Goal: Information Seeking & Learning: Learn about a topic

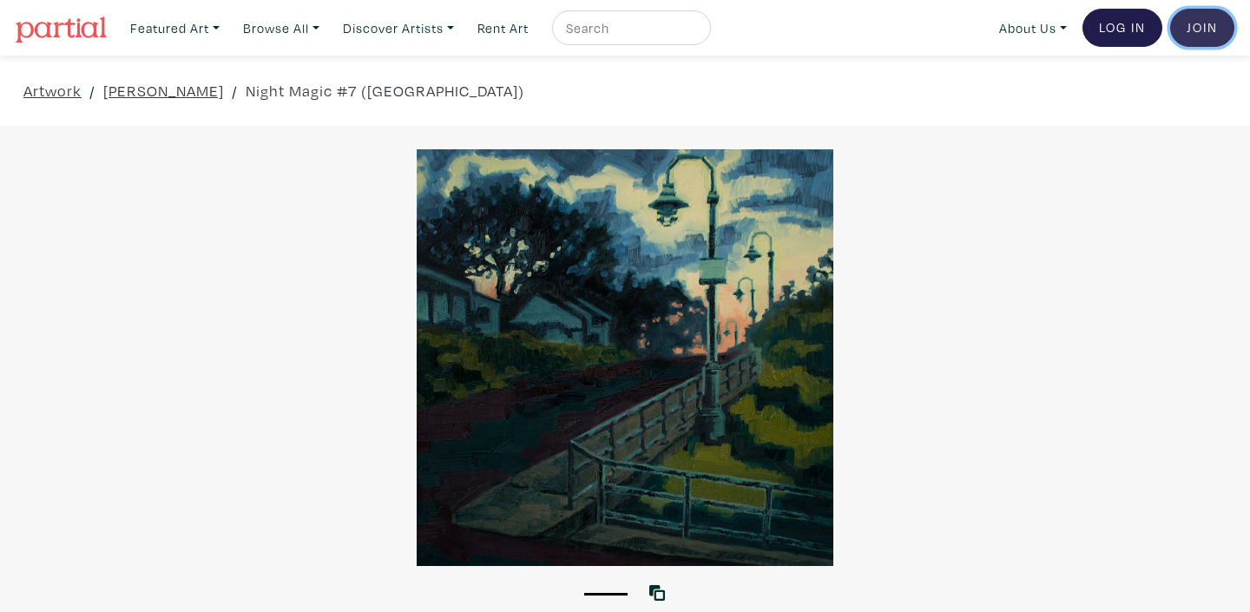
click at [1202, 33] on link "Join the Community" at bounding box center [1202, 28] width 64 height 38
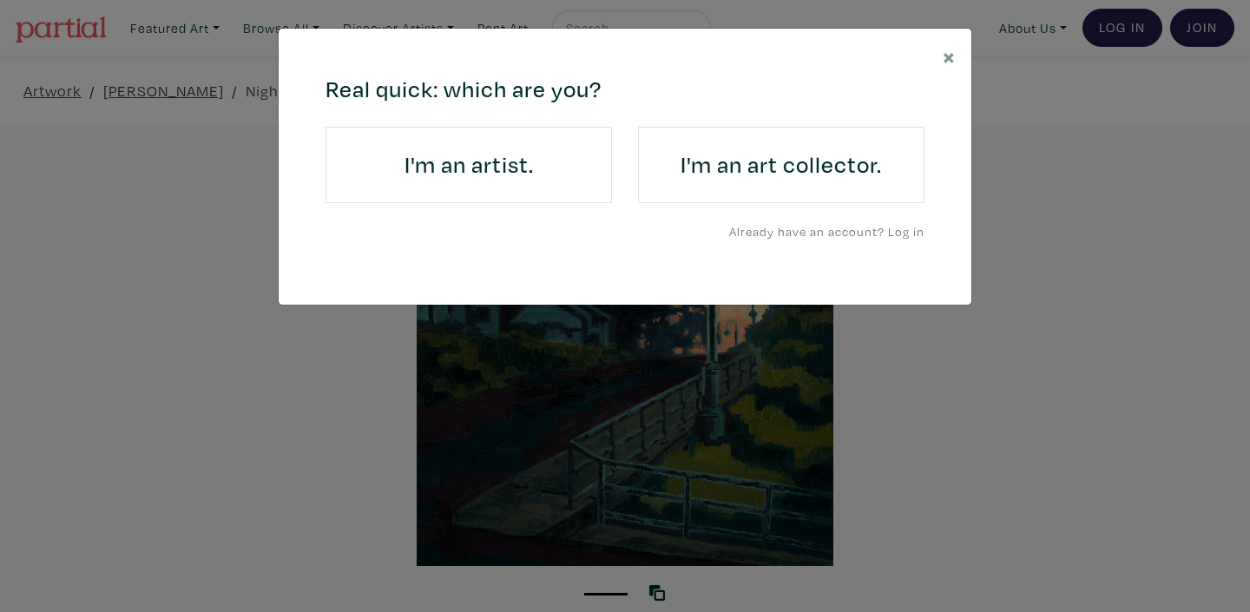
click at [1092, 118] on div "× 664c6a6d6e3476504e6b79362f4172494552756f694733386b666278545363695a485979654c4…" at bounding box center [625, 306] width 1250 height 612
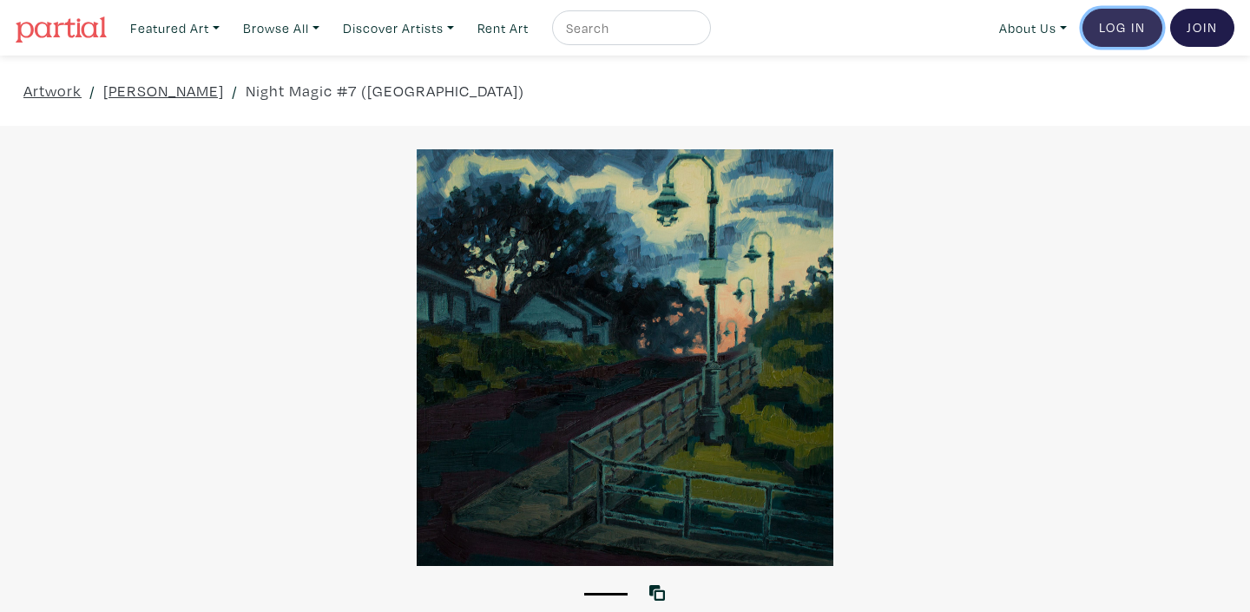
click at [1114, 35] on link "Log In" at bounding box center [1122, 28] width 80 height 38
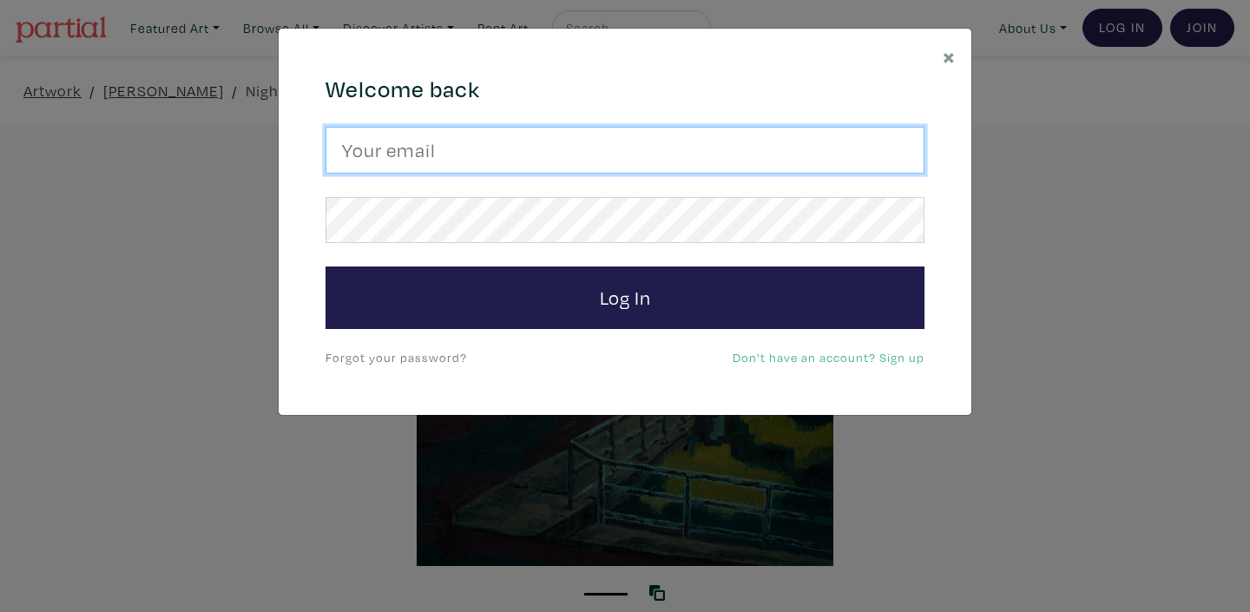
click at [463, 144] on input "email" at bounding box center [624, 150] width 599 height 47
type input "kuldeep_grewal@hotmail.com"
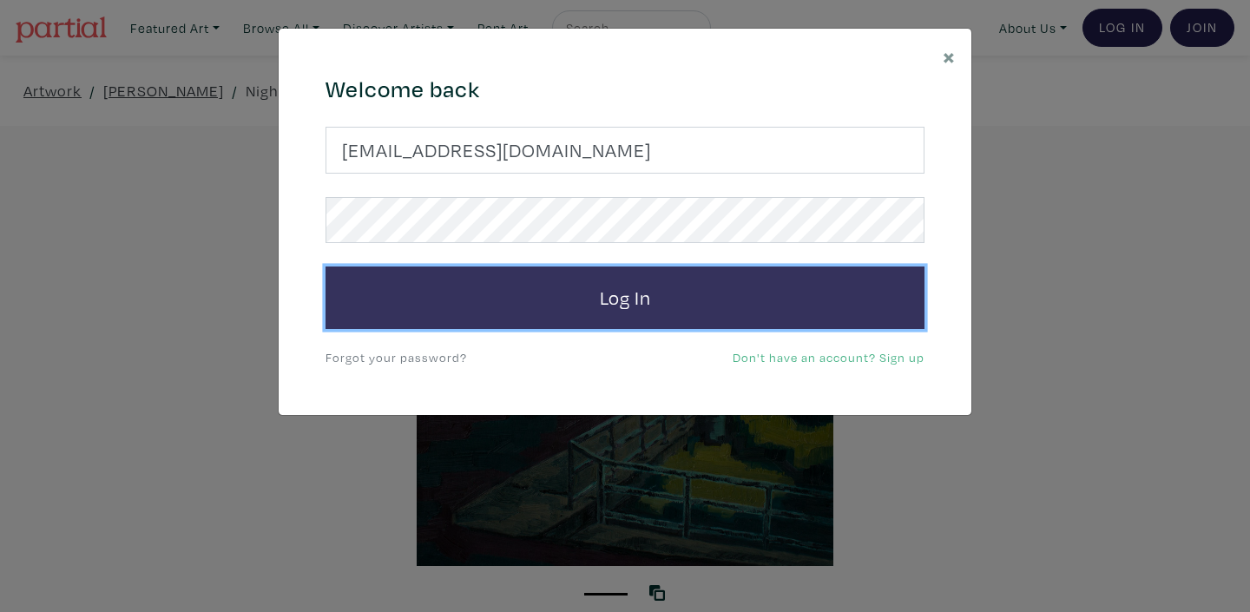
click at [631, 298] on button "Log In" at bounding box center [624, 297] width 599 height 62
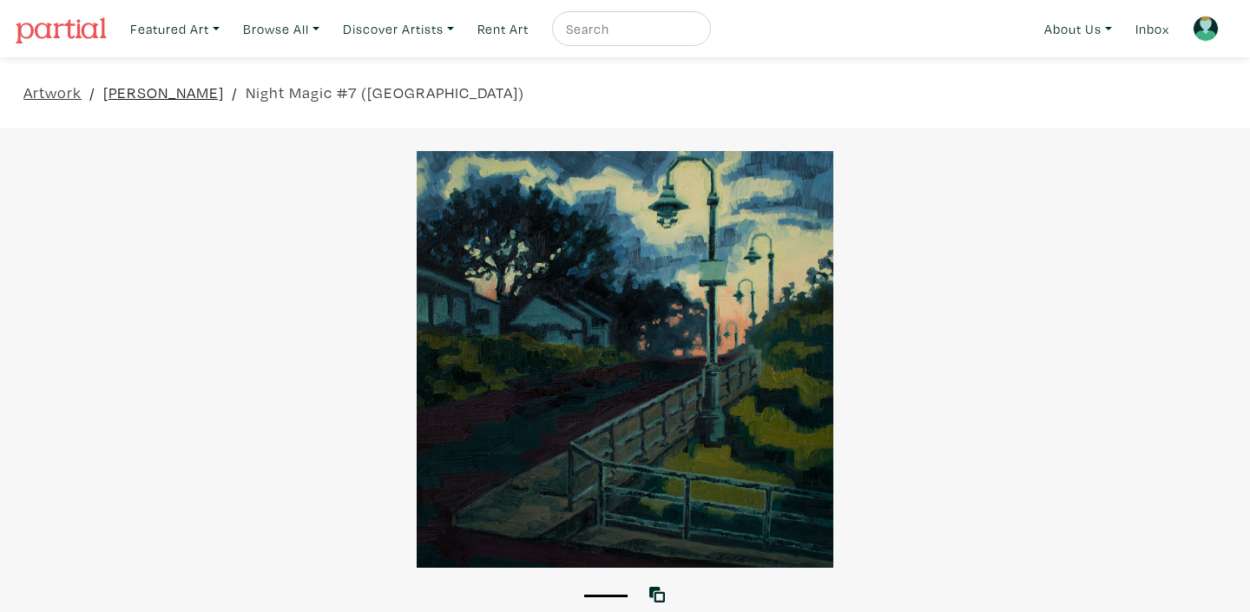
click at [192, 96] on link "[PERSON_NAME]" at bounding box center [163, 92] width 121 height 23
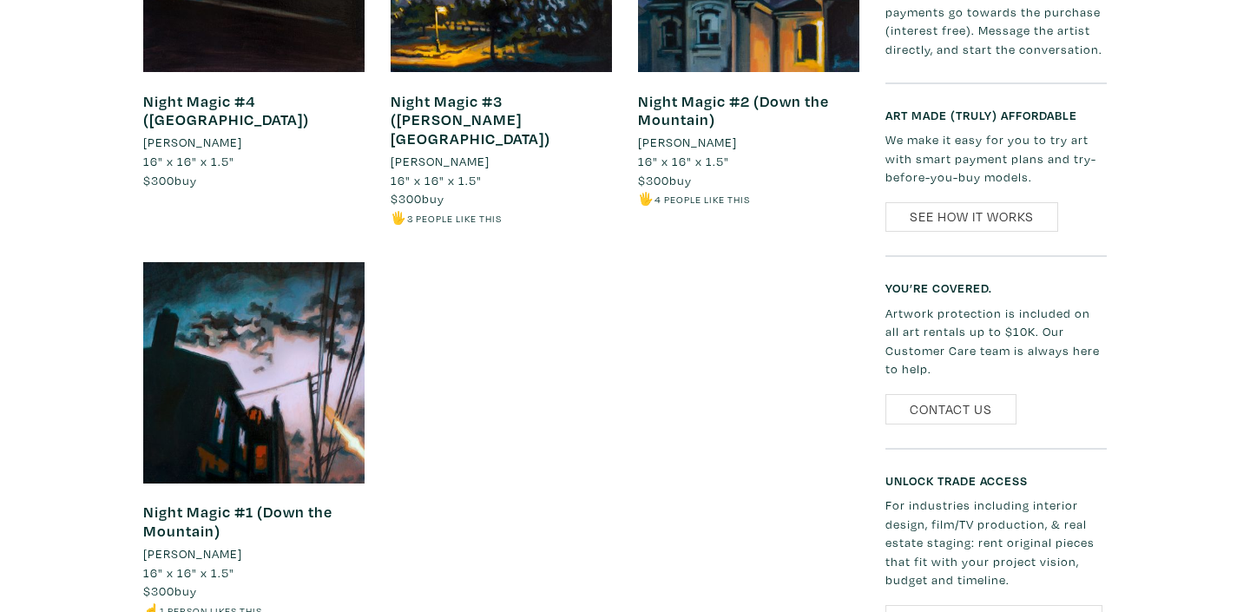
scroll to position [1625, 0]
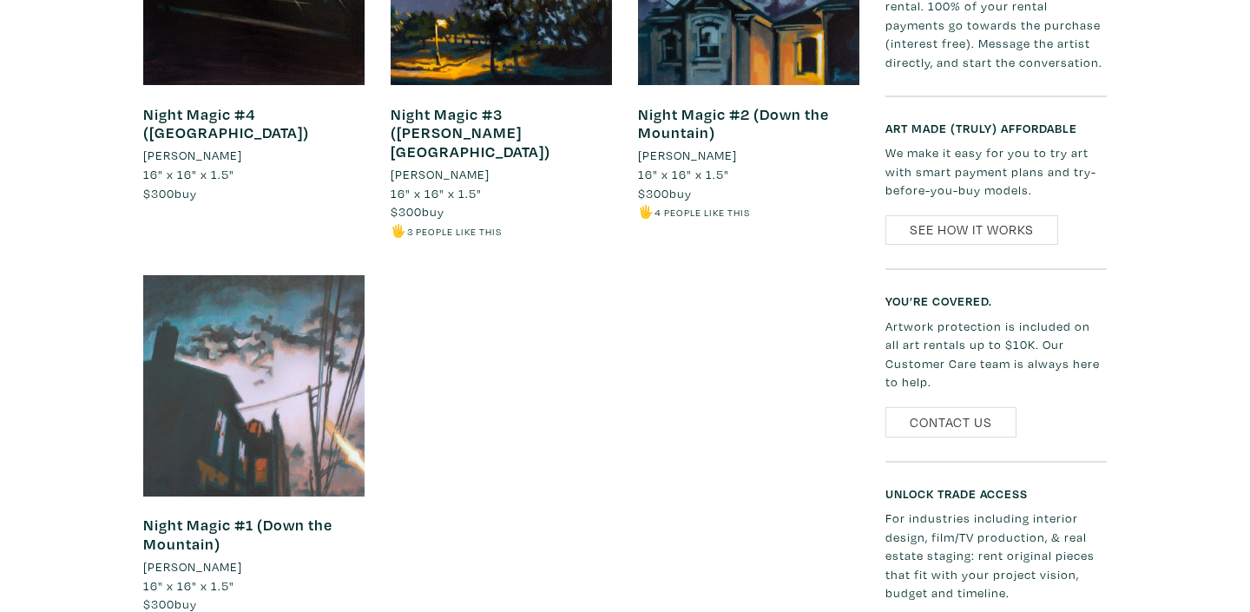
click at [237, 361] on div at bounding box center [253, 385] width 221 height 221
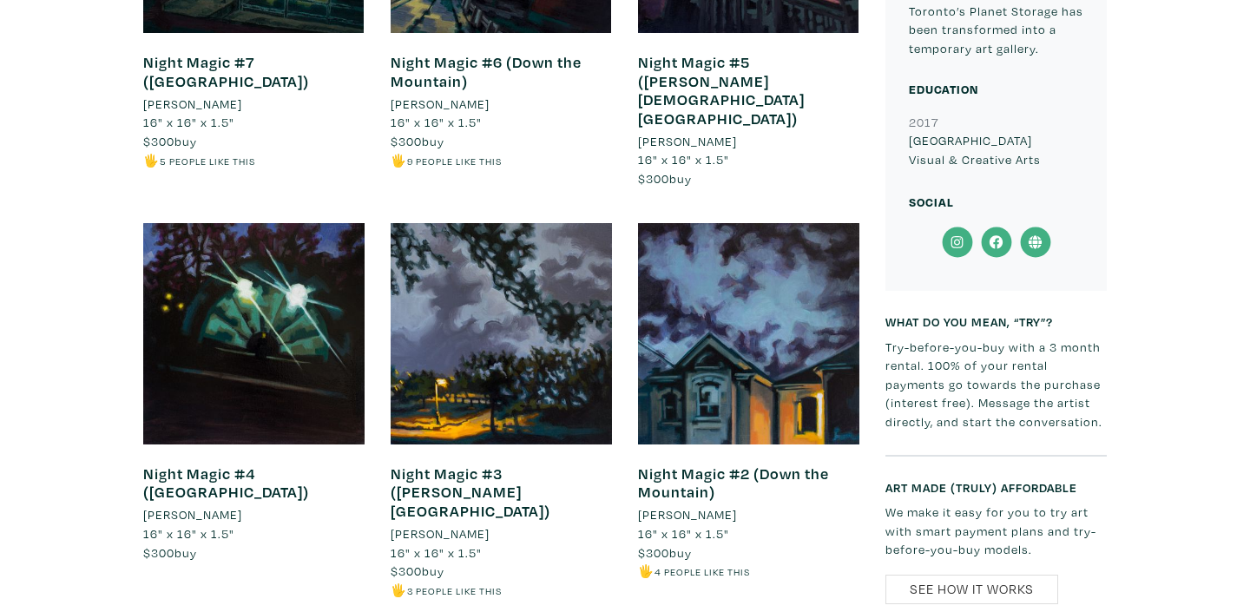
scroll to position [1257, 0]
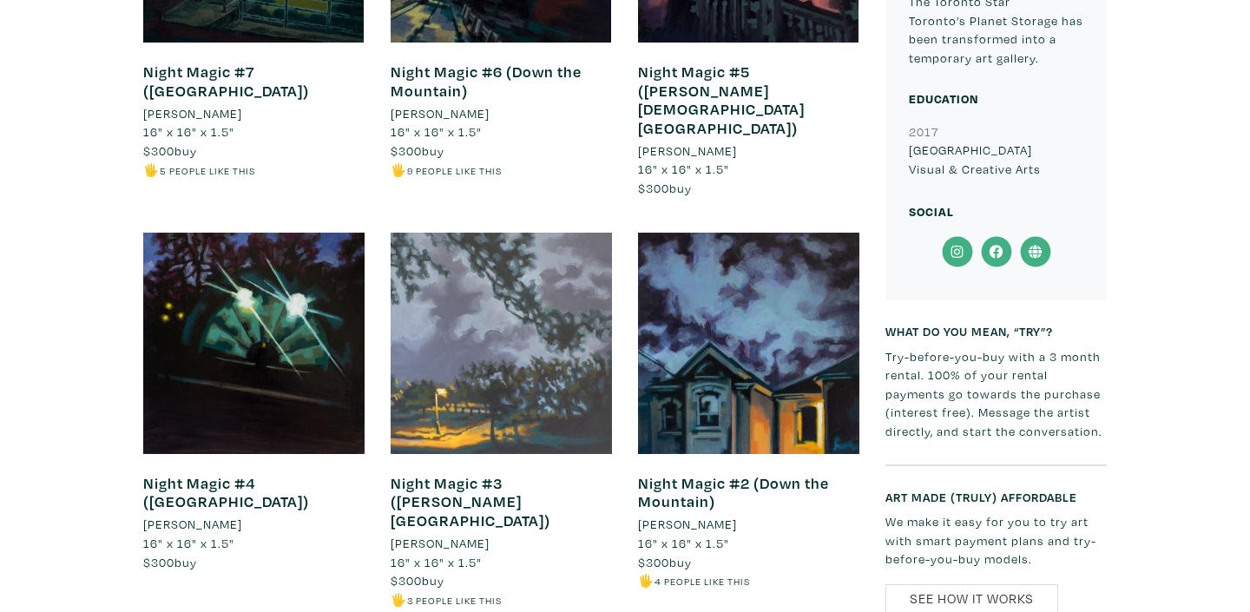
click at [482, 374] on div at bounding box center [500, 343] width 221 height 221
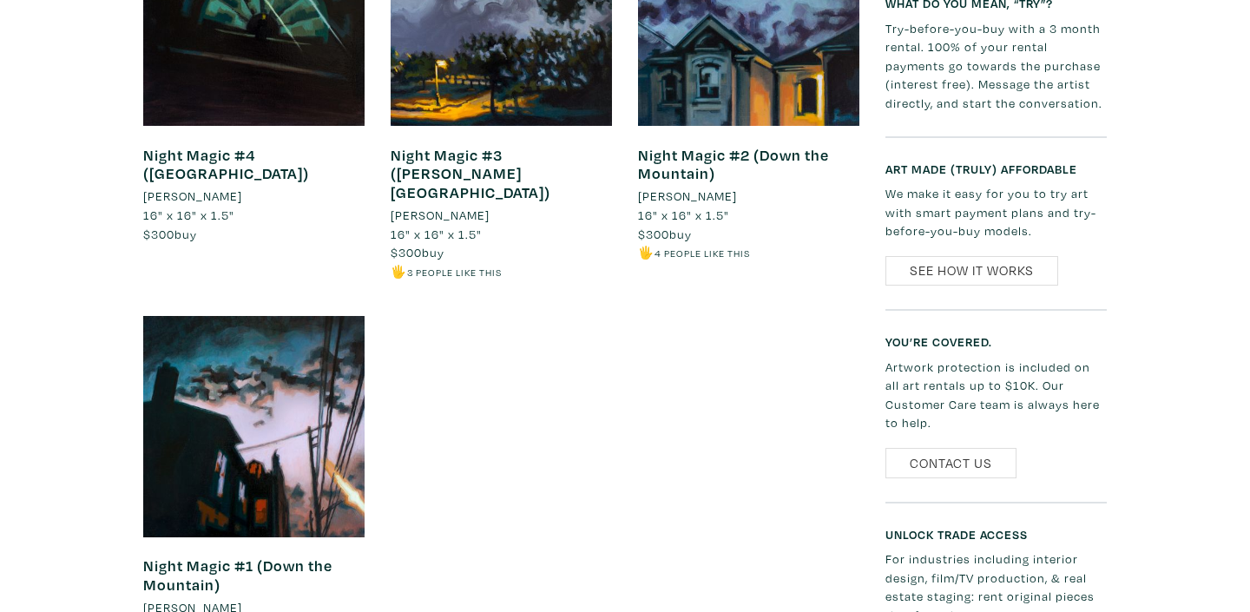
scroll to position [1647, 0]
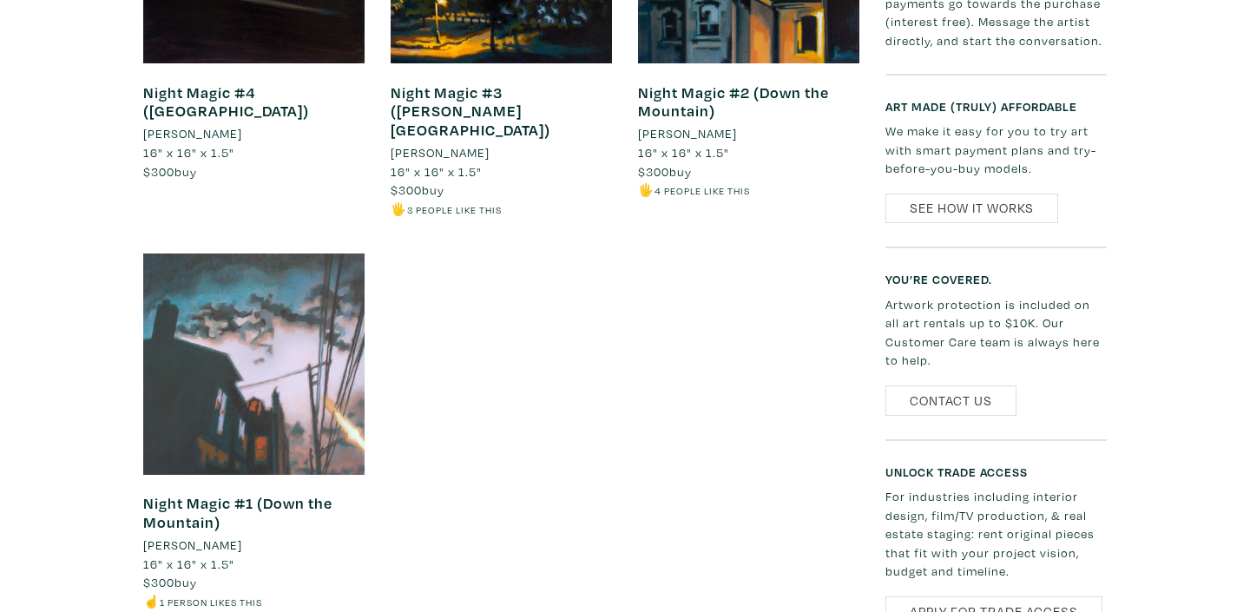
click at [267, 301] on div at bounding box center [253, 363] width 221 height 221
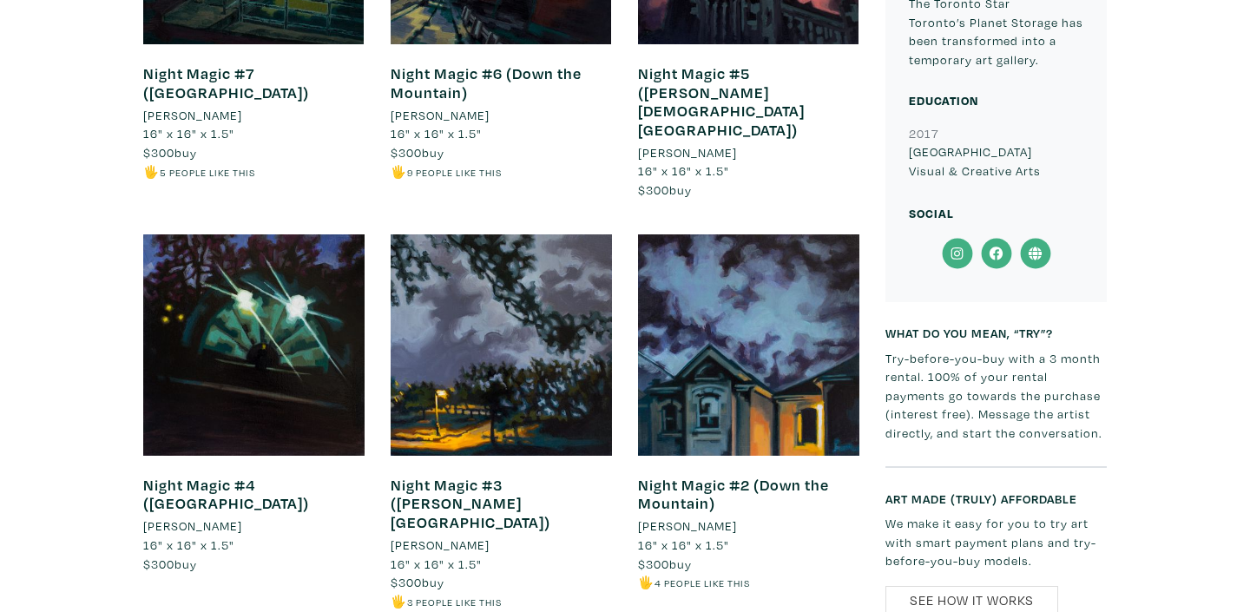
scroll to position [1254, 0]
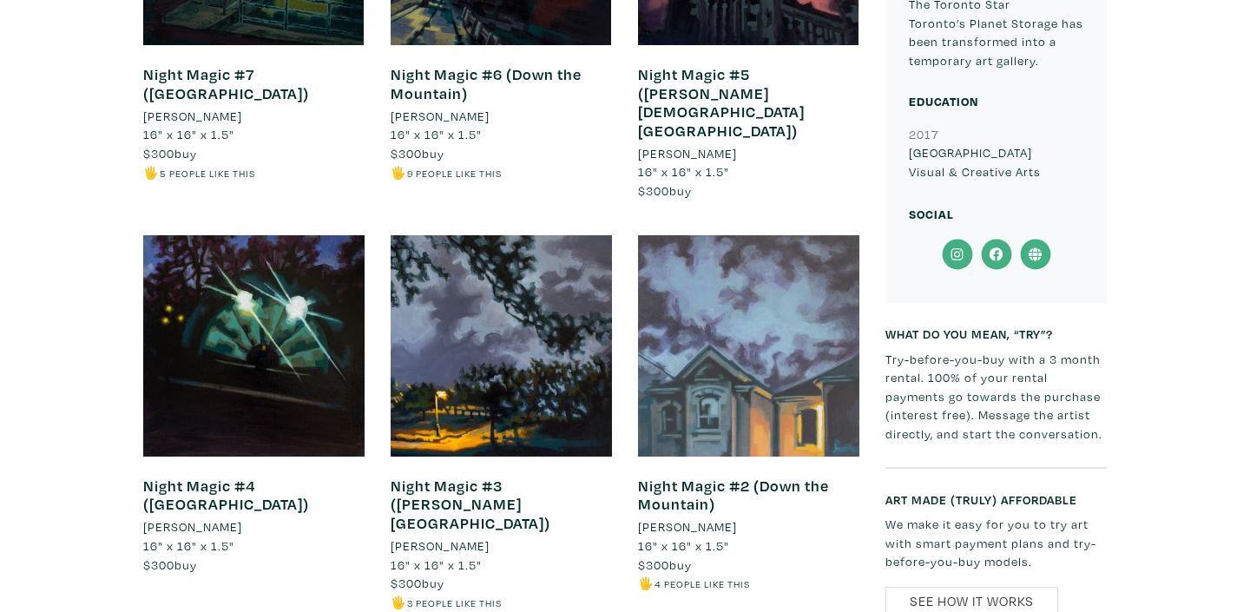
click at [736, 360] on div at bounding box center [748, 345] width 221 height 221
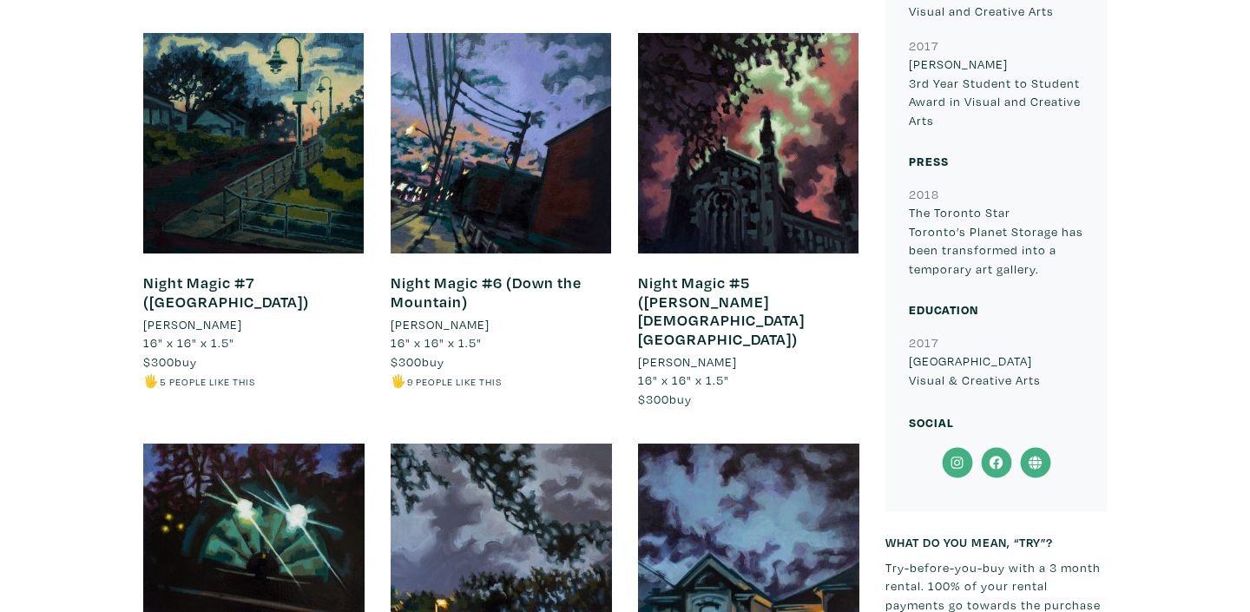
scroll to position [1030, 0]
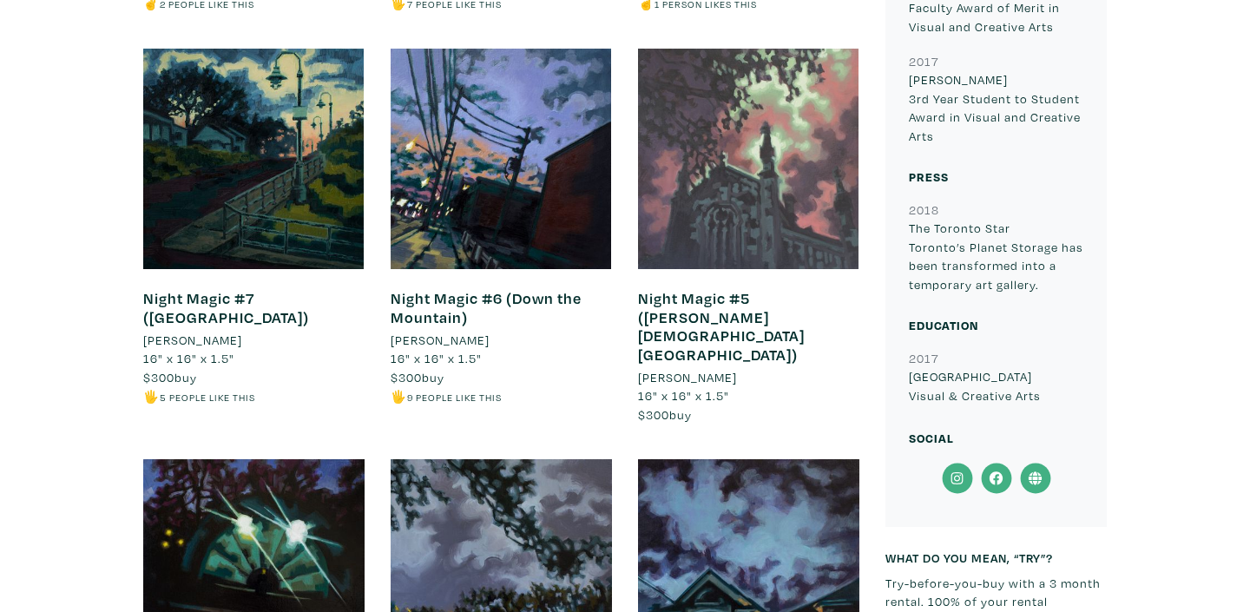
click at [677, 207] on div at bounding box center [748, 159] width 221 height 221
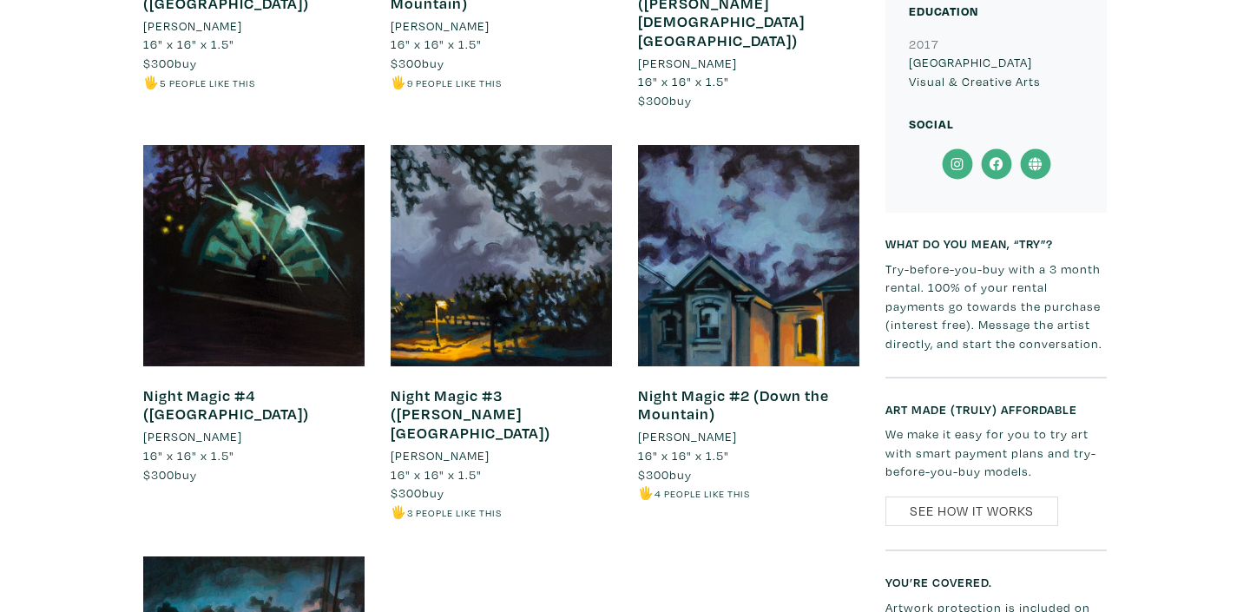
scroll to position [1331, 0]
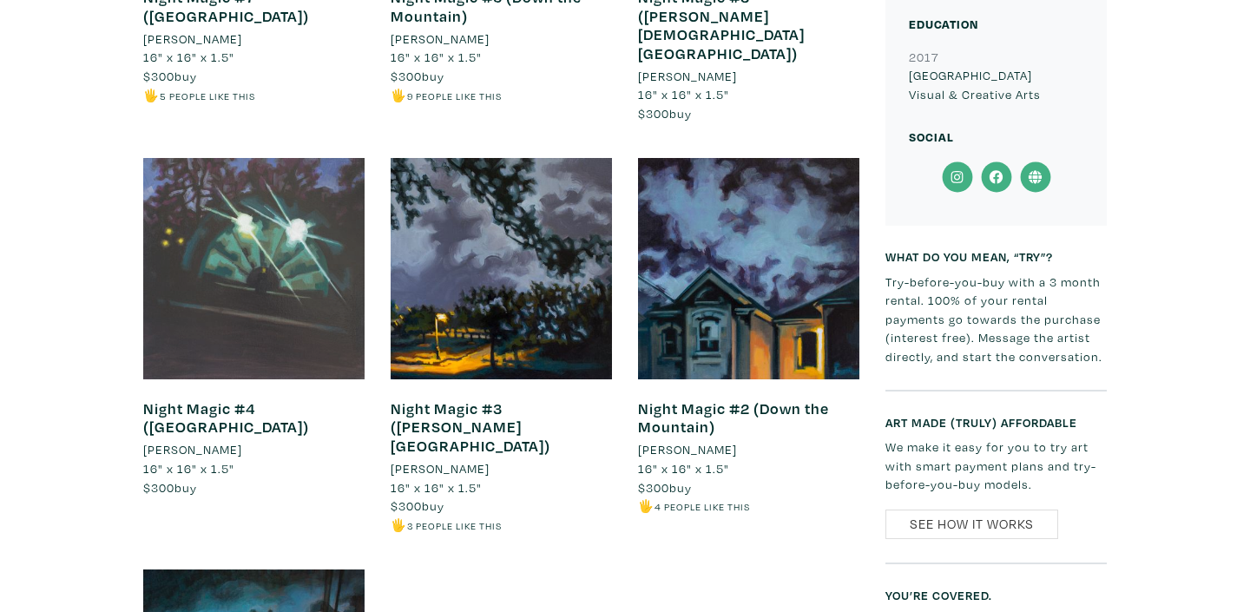
click at [243, 250] on div at bounding box center [253, 268] width 221 height 221
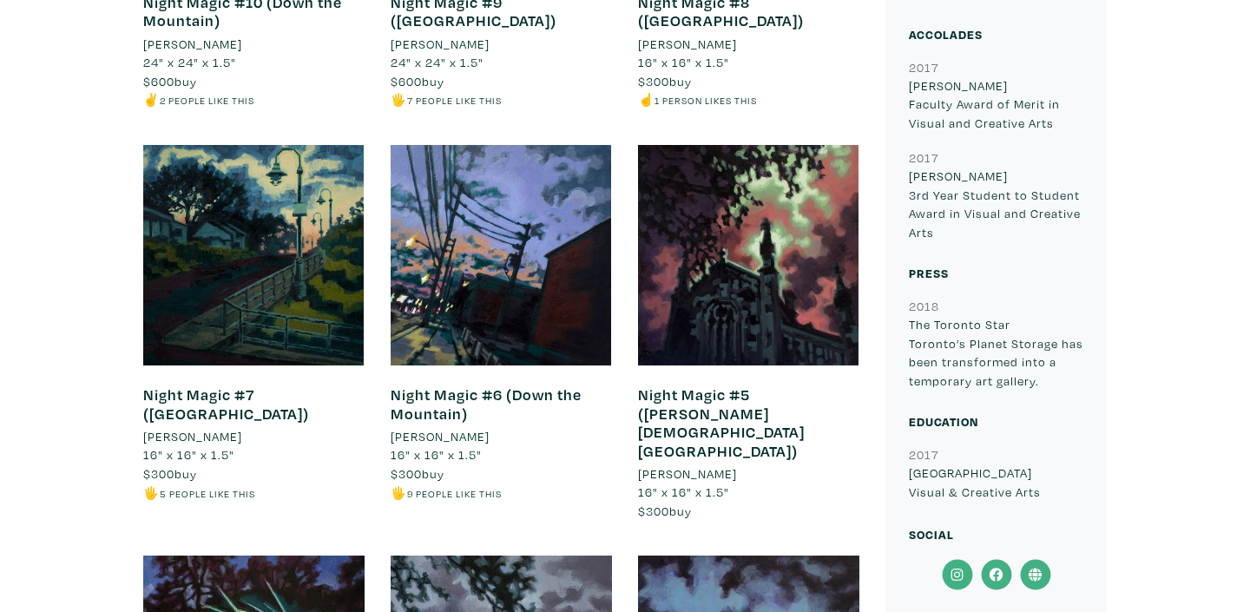
scroll to position [933, 0]
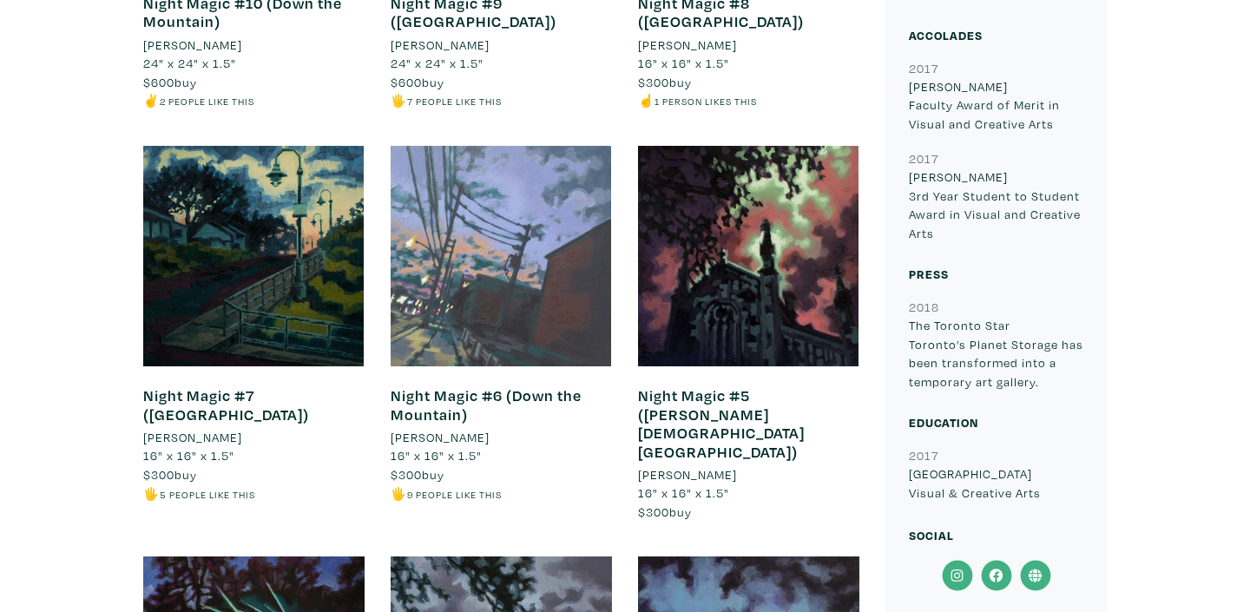
click at [453, 315] on div at bounding box center [500, 256] width 221 height 221
click at [509, 277] on div at bounding box center [500, 256] width 221 height 221
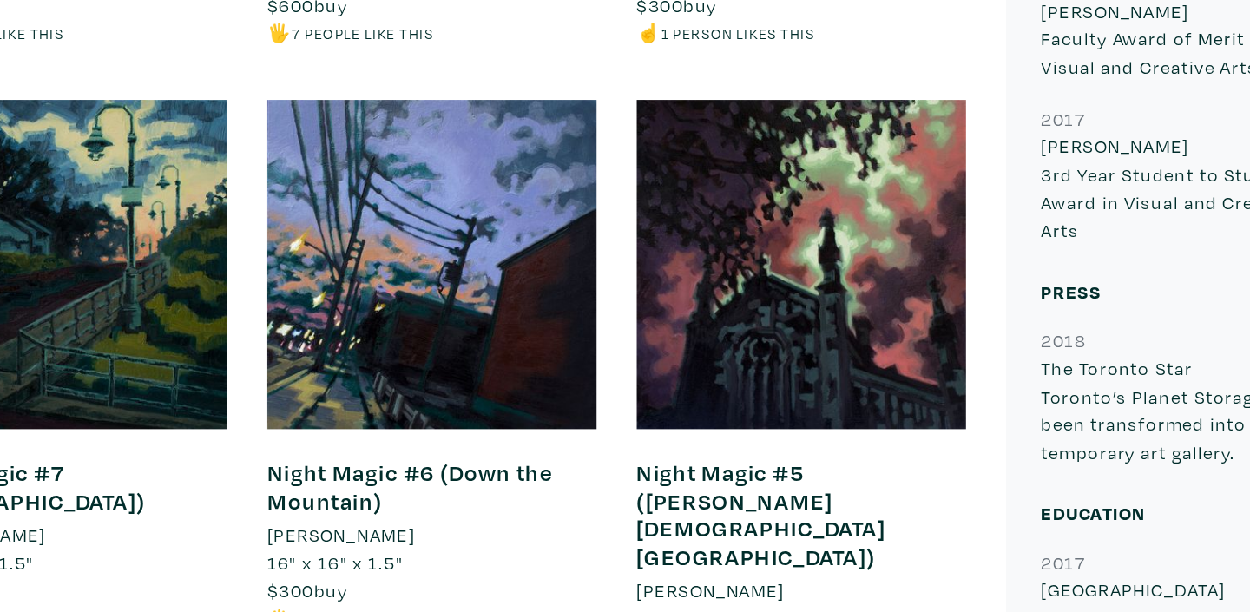
scroll to position [1008, 0]
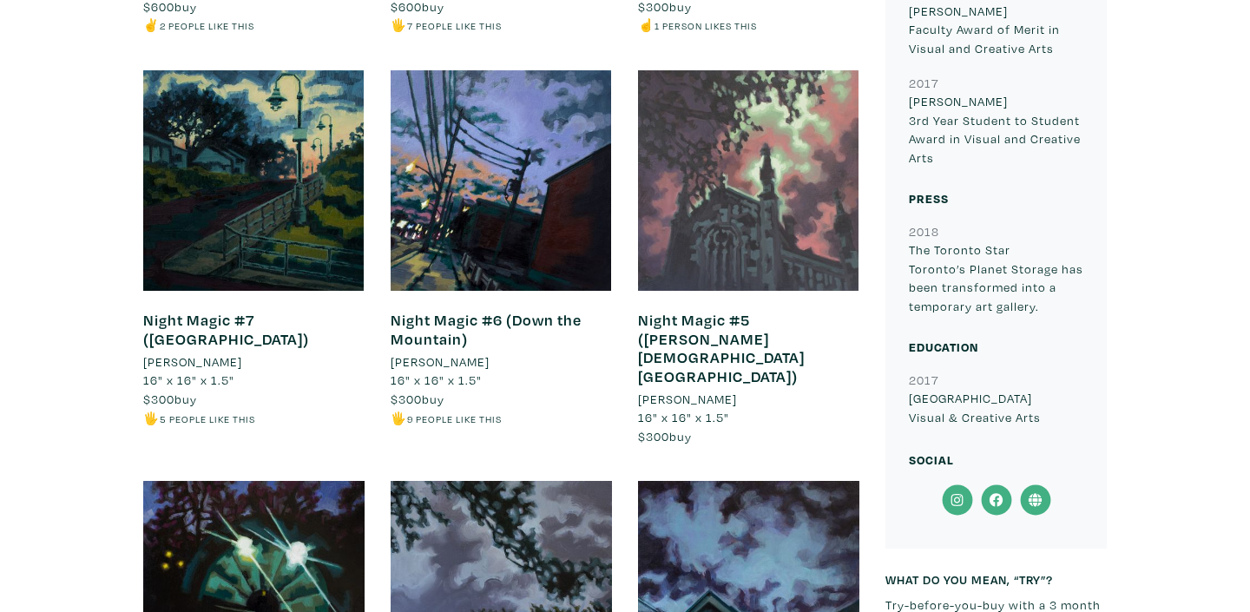
click at [747, 243] on div at bounding box center [748, 180] width 221 height 221
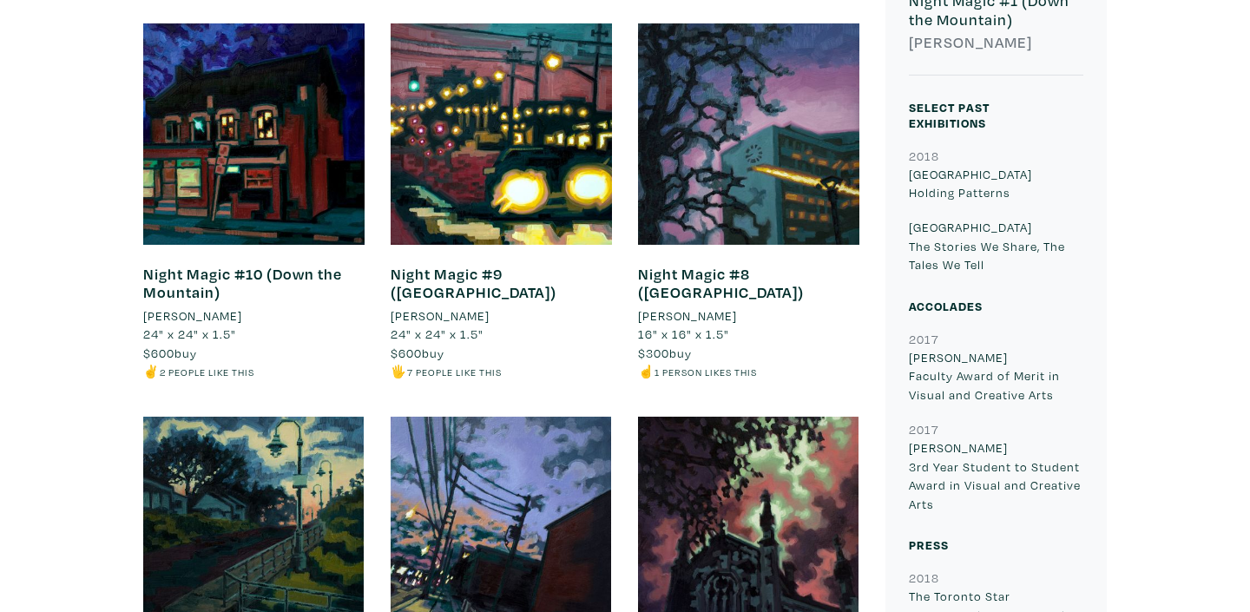
scroll to position [660, 0]
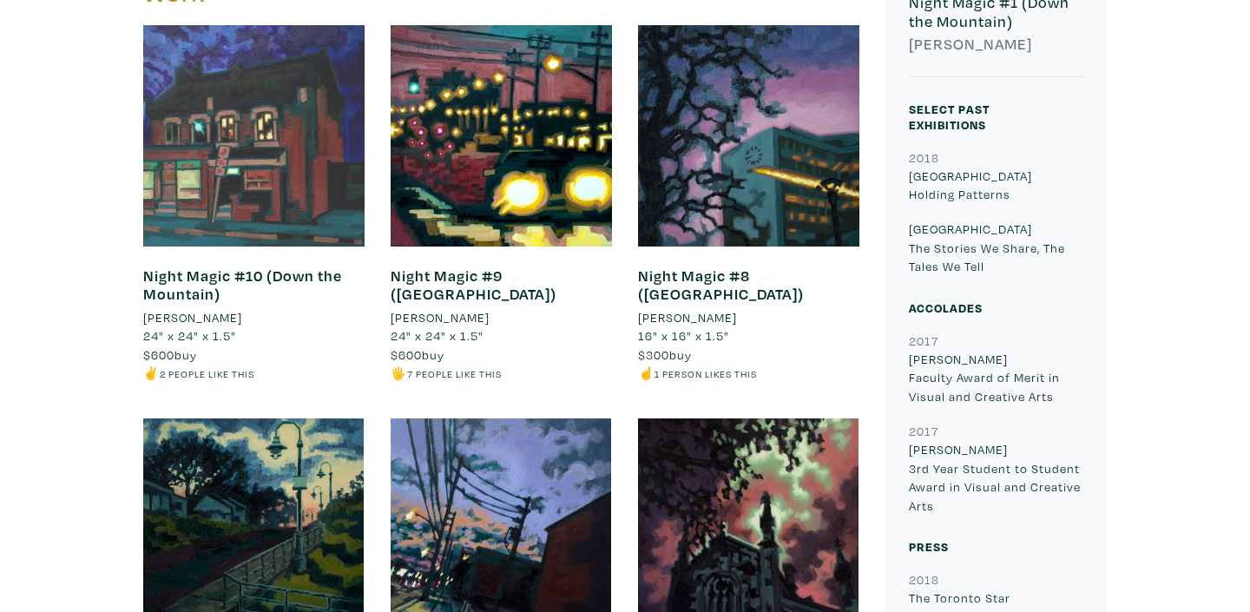
click at [259, 126] on div at bounding box center [253, 135] width 221 height 221
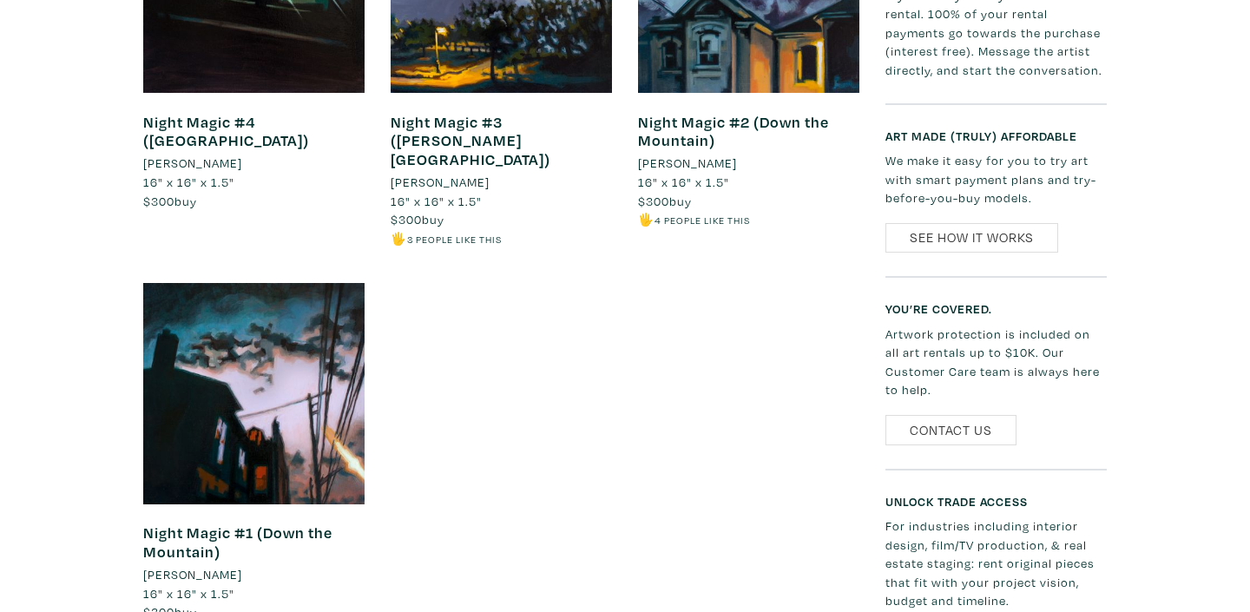
scroll to position [1616, 0]
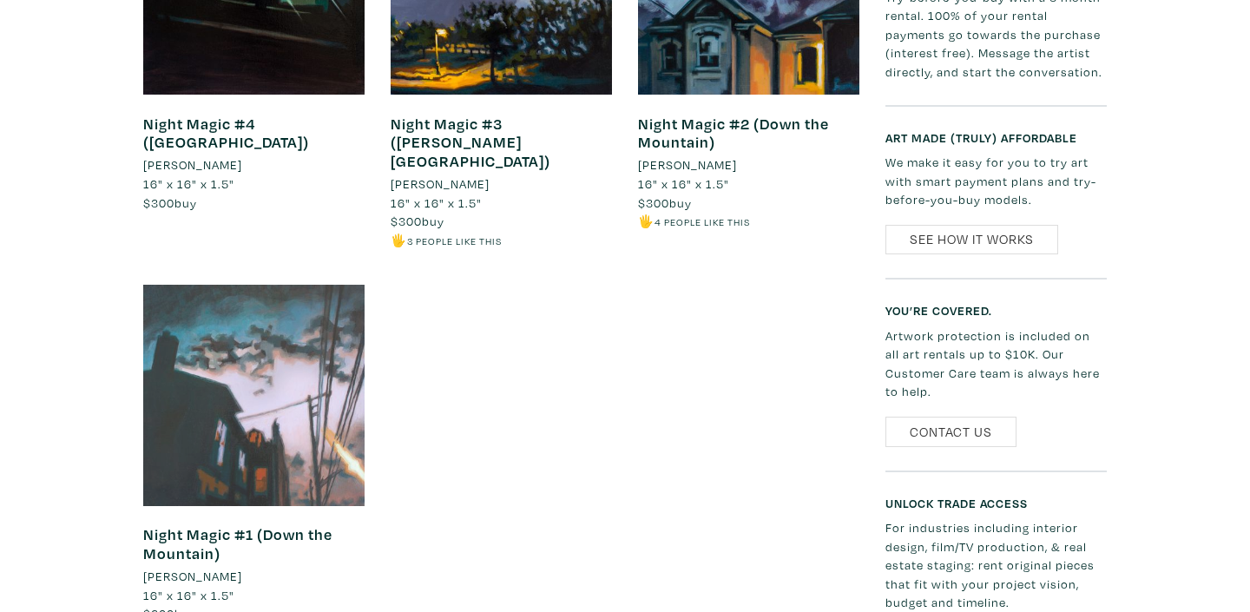
click at [217, 365] on div at bounding box center [253, 395] width 221 height 221
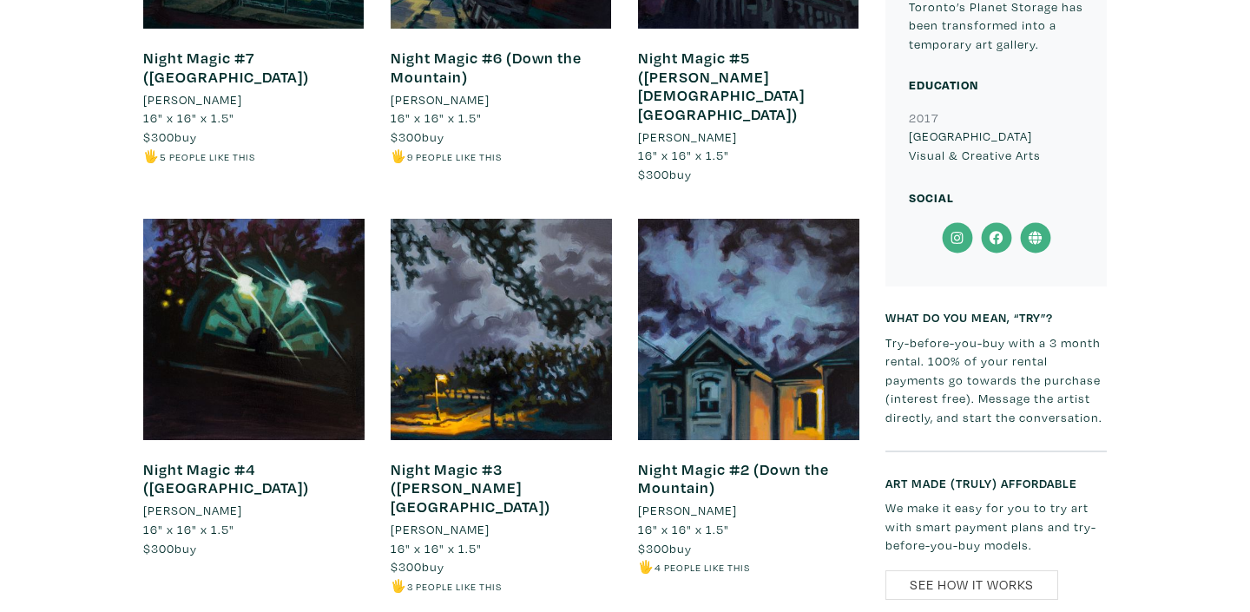
scroll to position [1266, 0]
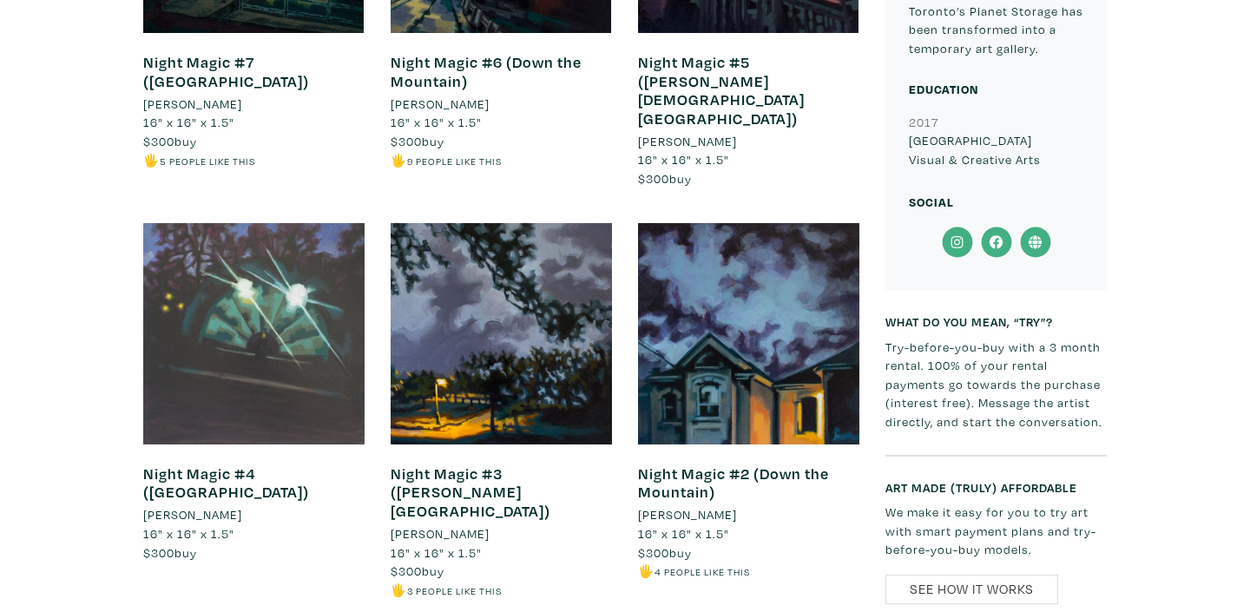
click at [218, 375] on div at bounding box center [253, 333] width 221 height 221
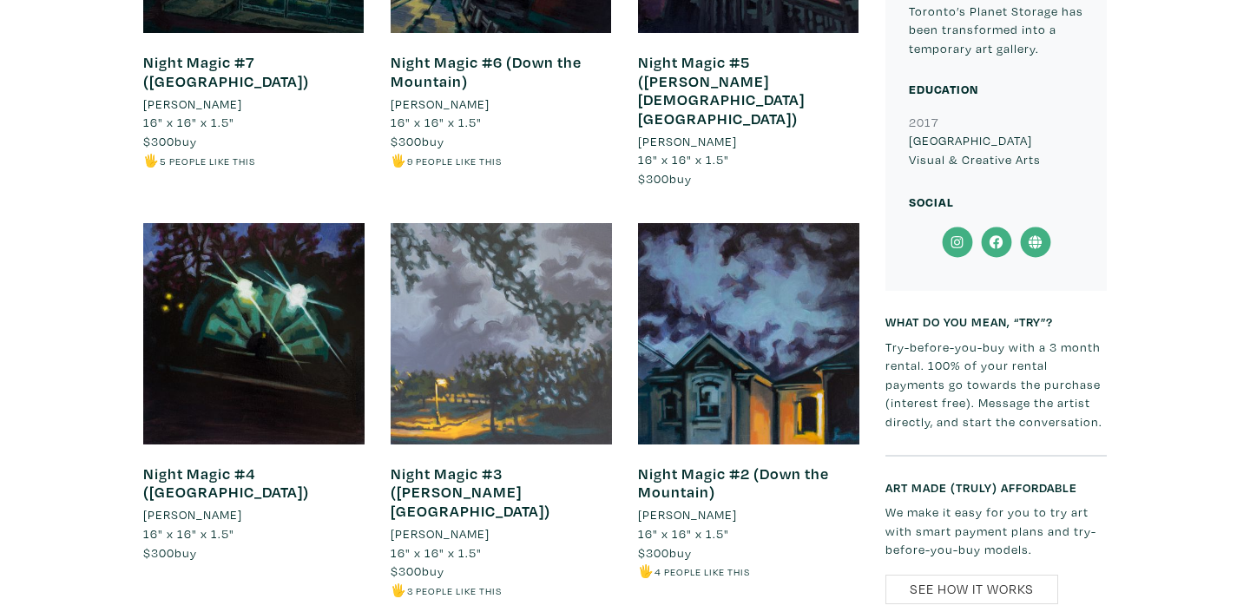
click at [534, 291] on div at bounding box center [500, 333] width 221 height 221
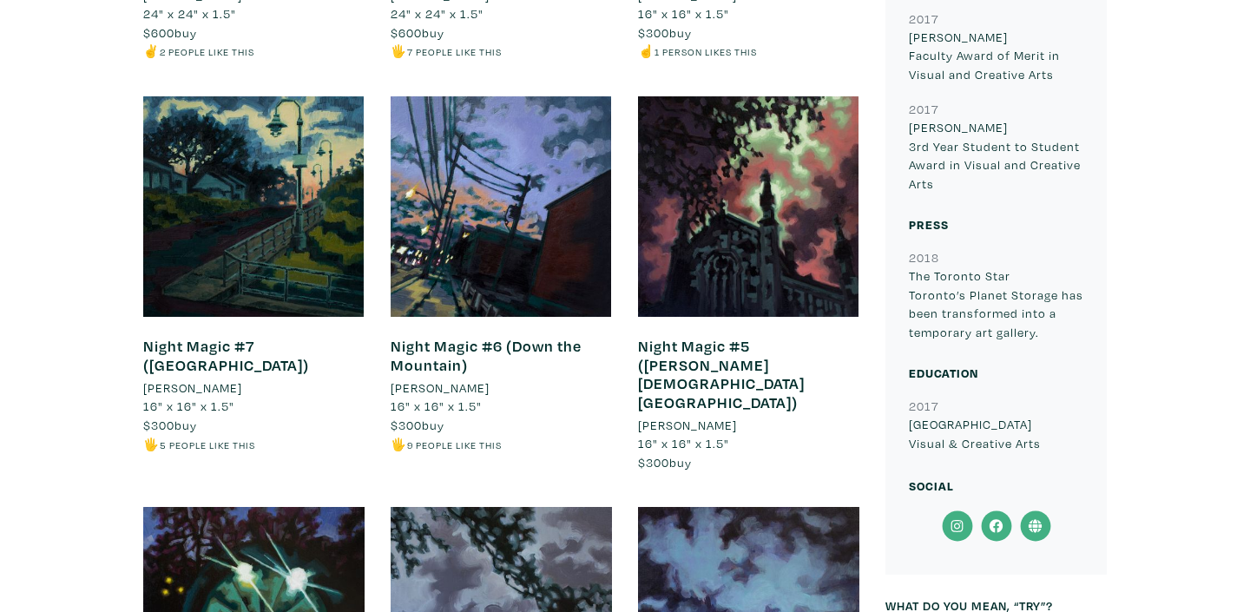
scroll to position [976, 0]
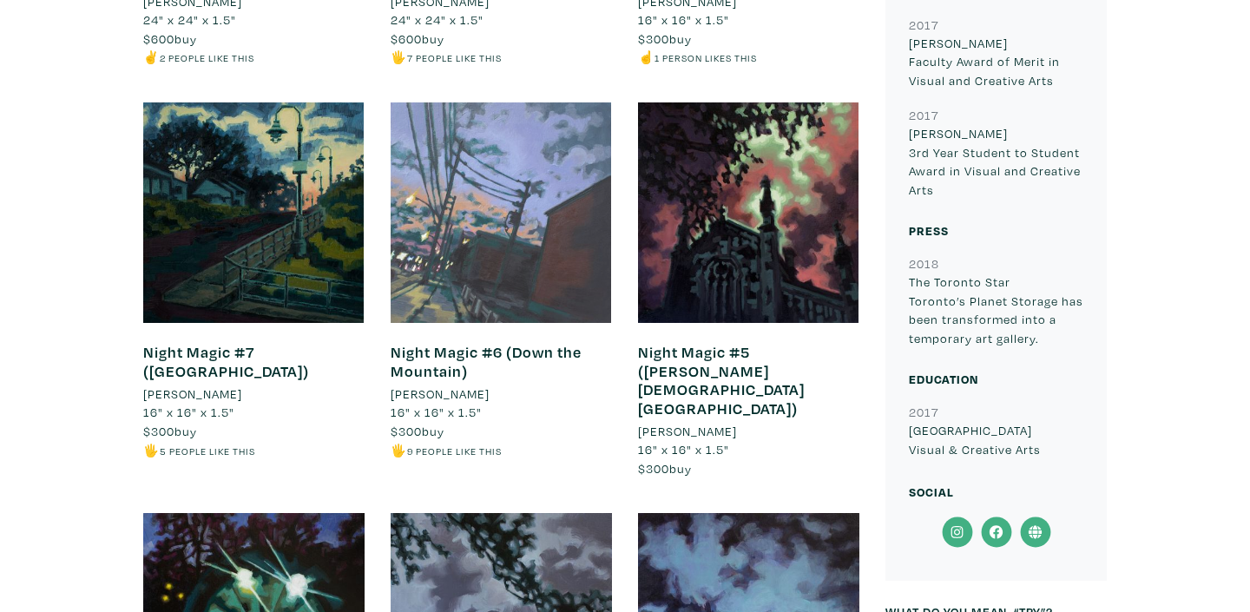
click at [475, 278] on div at bounding box center [500, 212] width 221 height 221
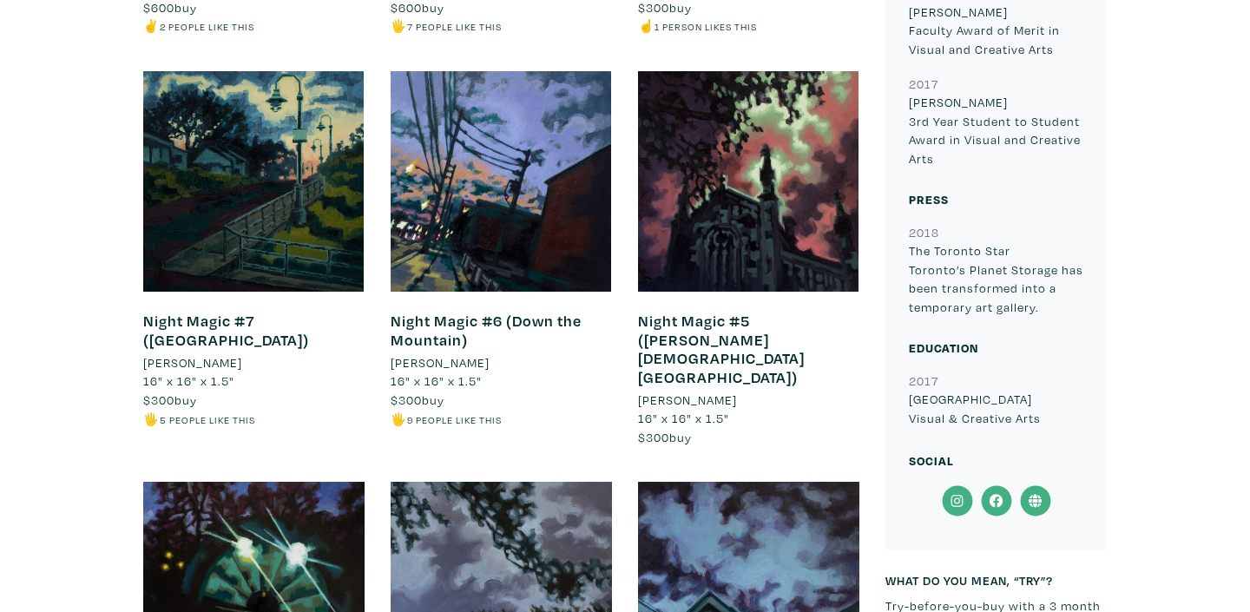
scroll to position [1008, 0]
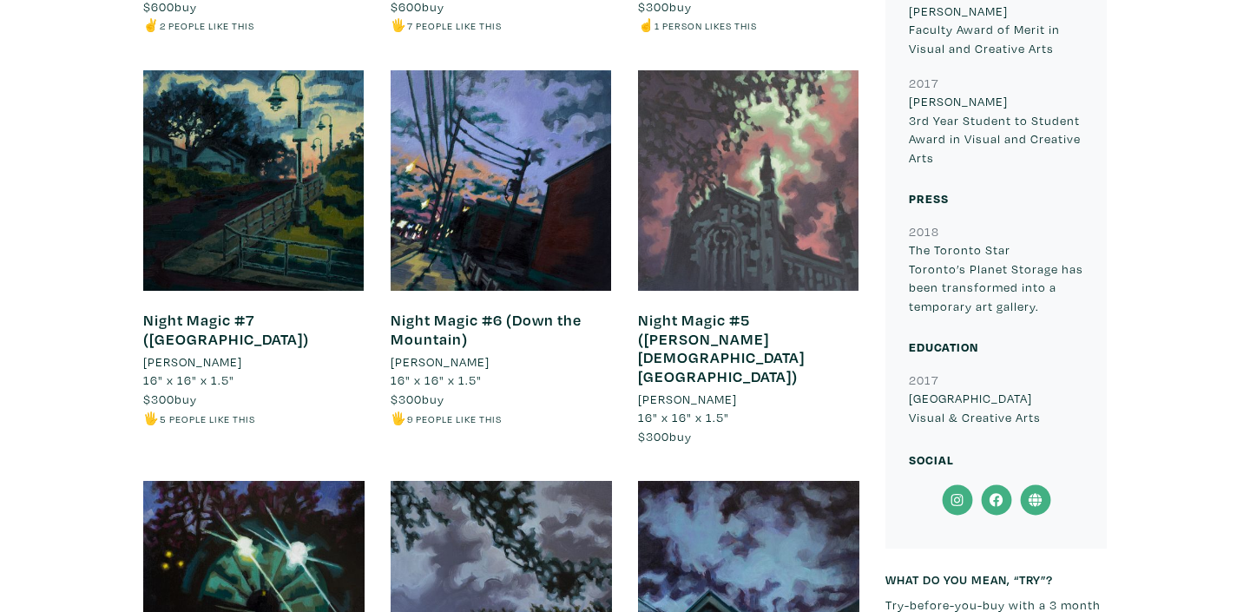
click at [688, 262] on div at bounding box center [748, 180] width 221 height 221
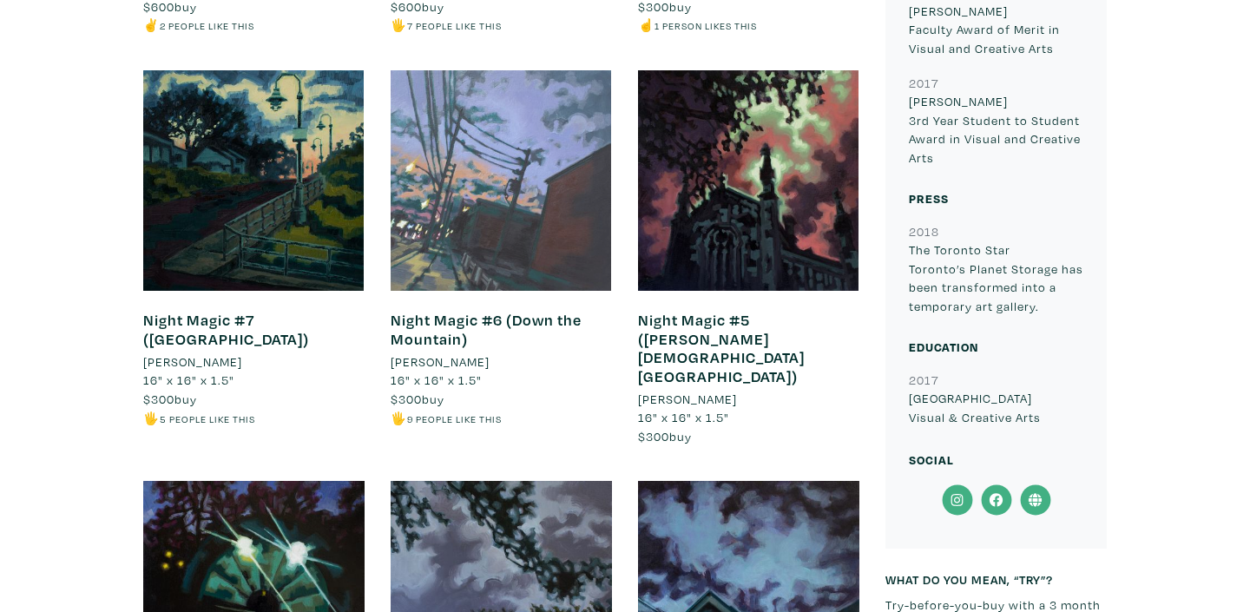
click at [516, 227] on div at bounding box center [500, 180] width 221 height 221
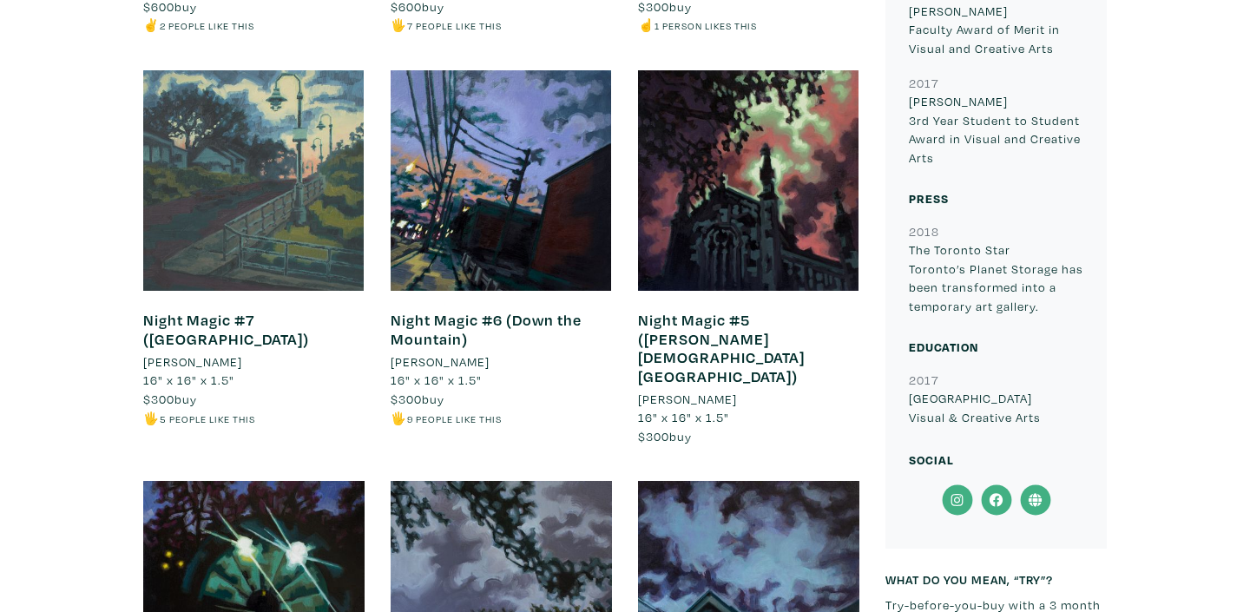
click at [248, 167] on div at bounding box center [253, 180] width 221 height 221
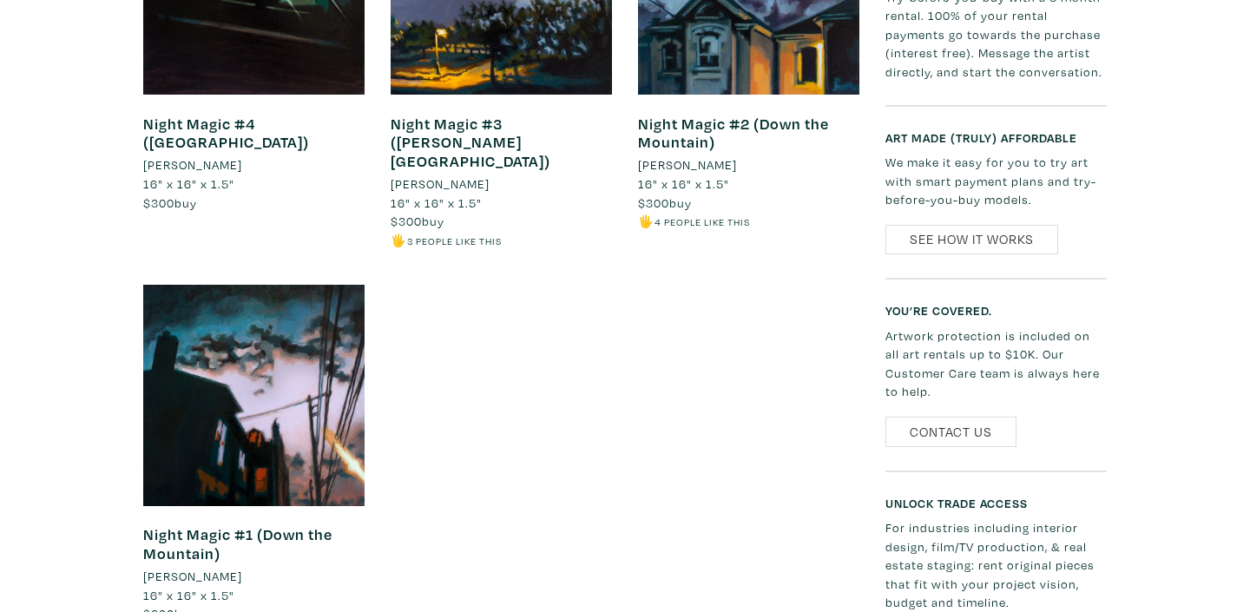
scroll to position [1618, 0]
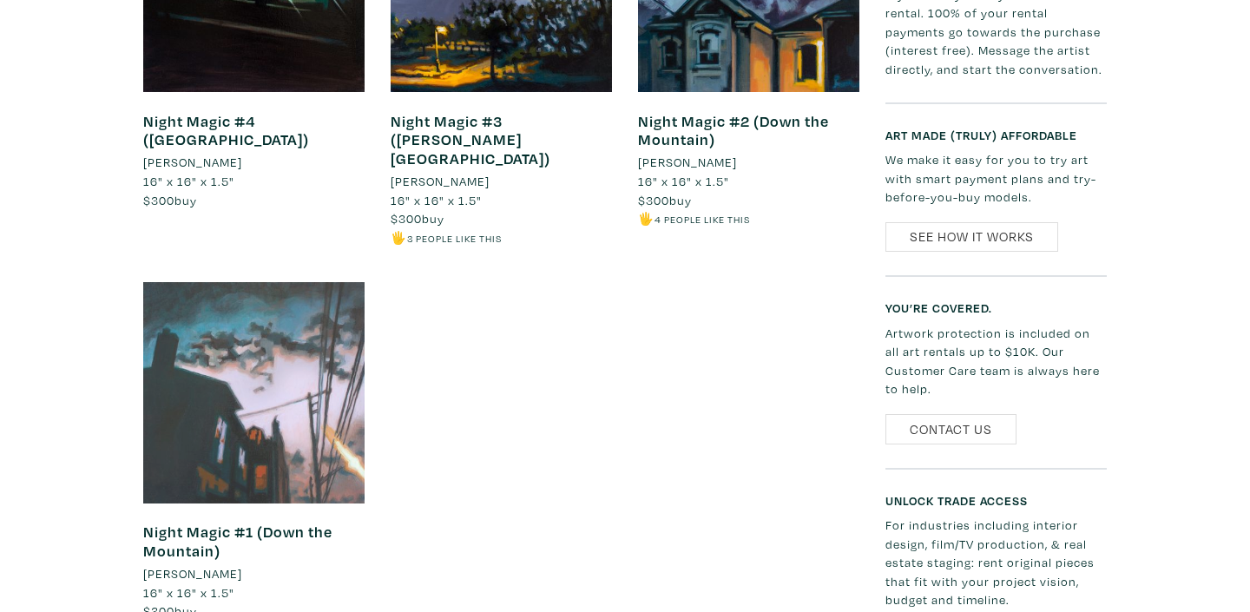
click at [235, 343] on div at bounding box center [253, 392] width 221 height 221
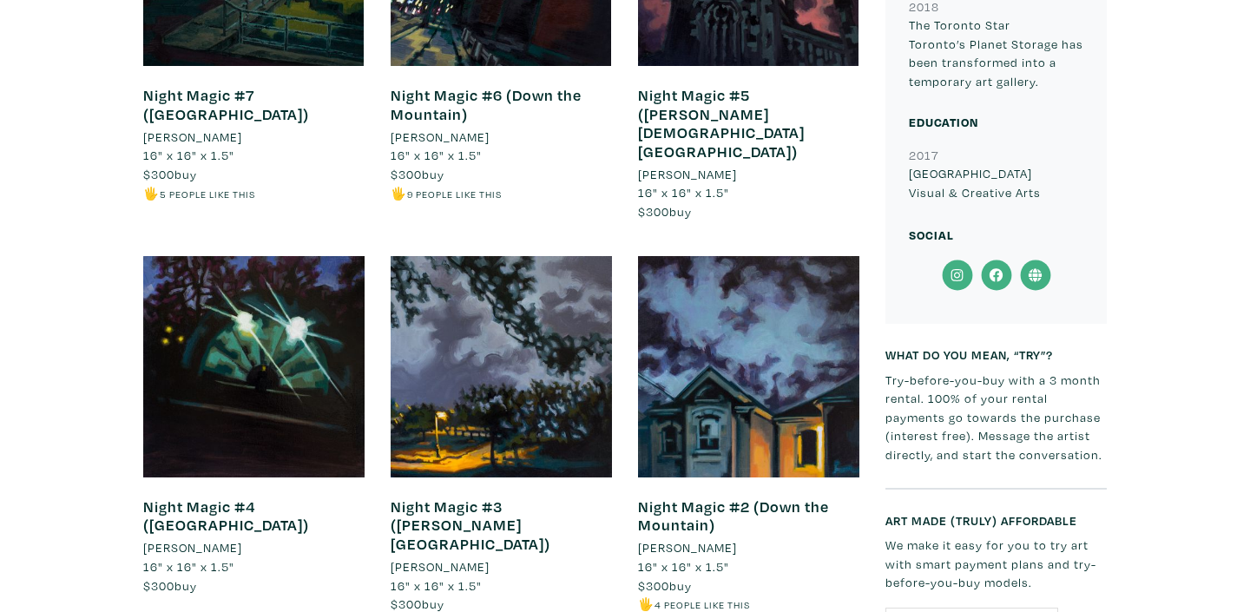
scroll to position [1231, 0]
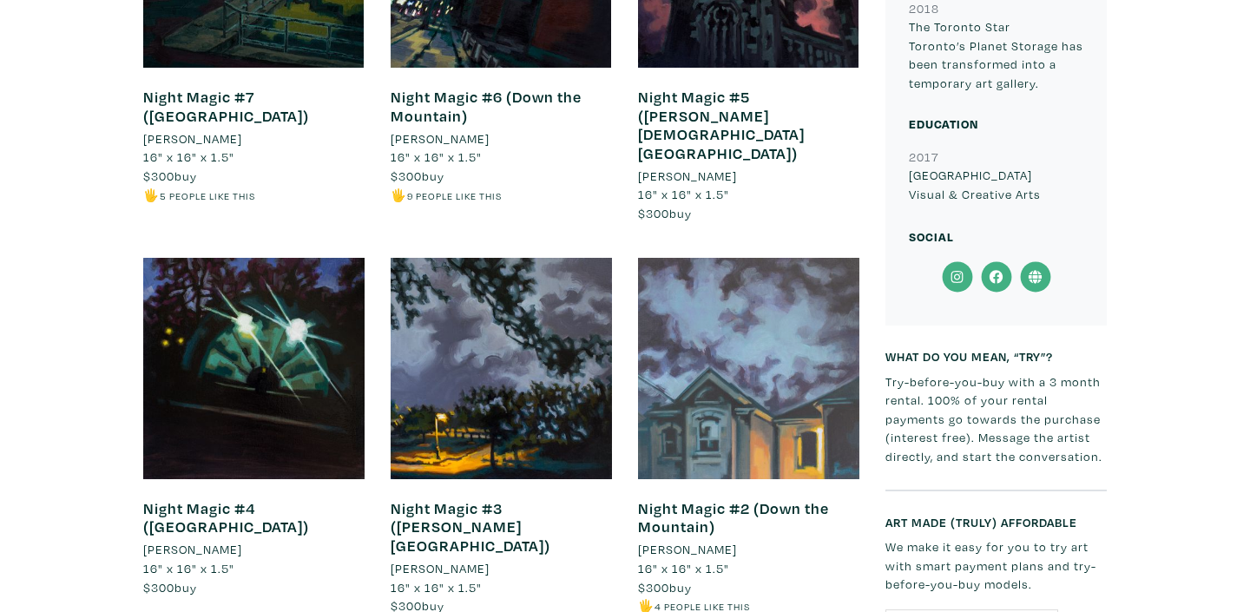
click at [740, 318] on div at bounding box center [748, 368] width 221 height 221
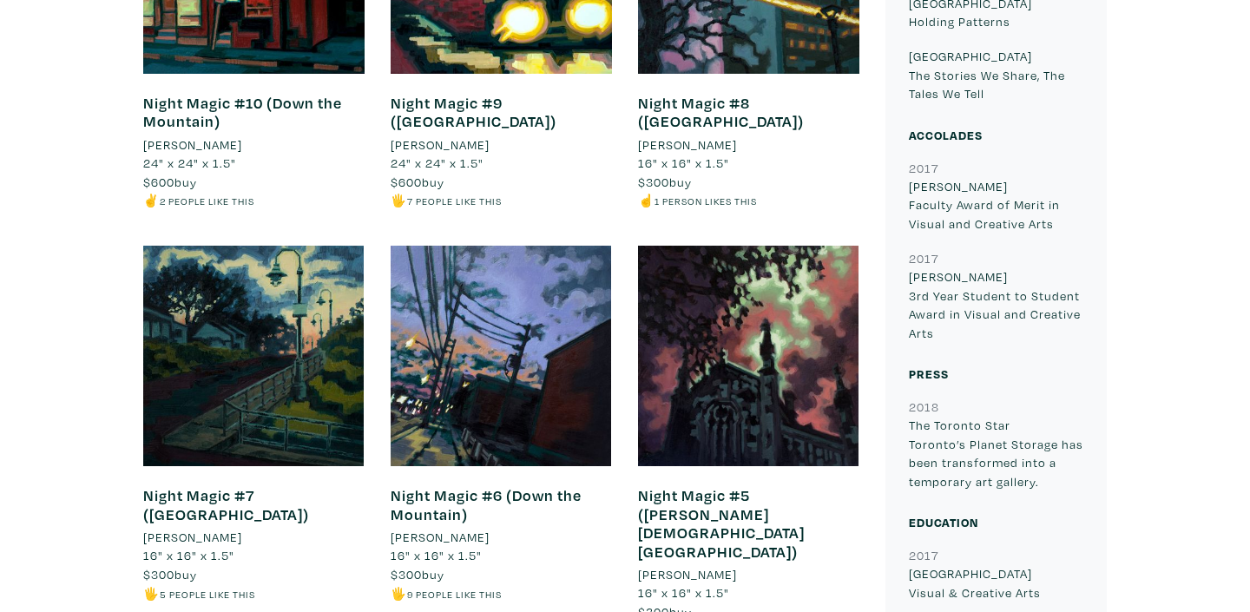
scroll to position [845, 0]
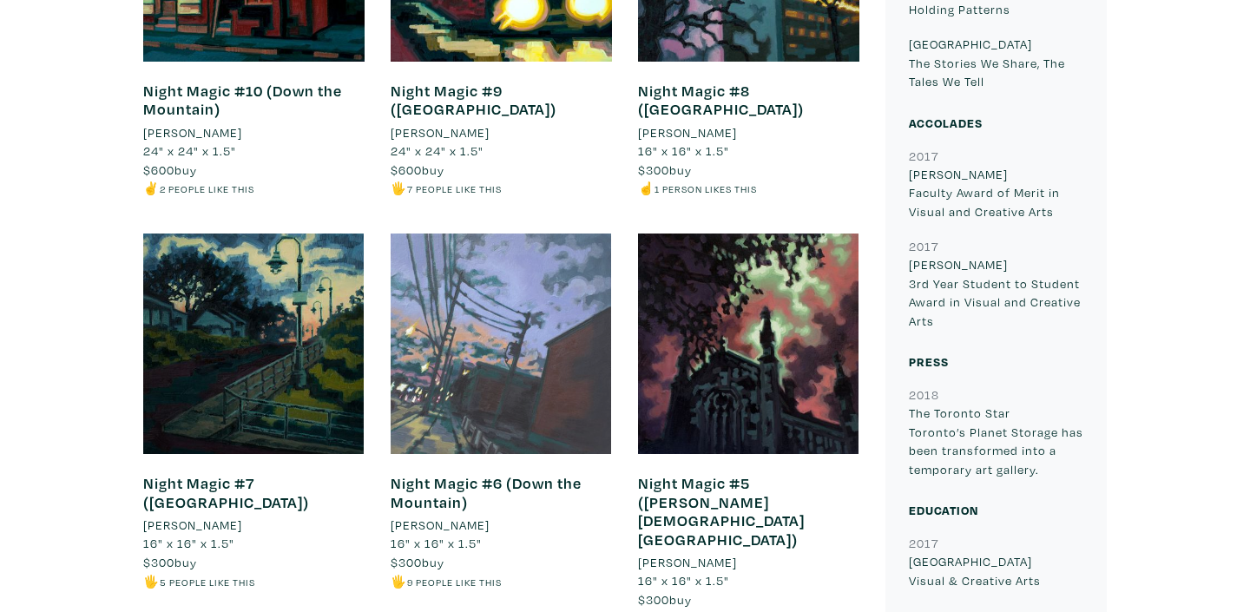
click at [469, 309] on div at bounding box center [500, 343] width 221 height 221
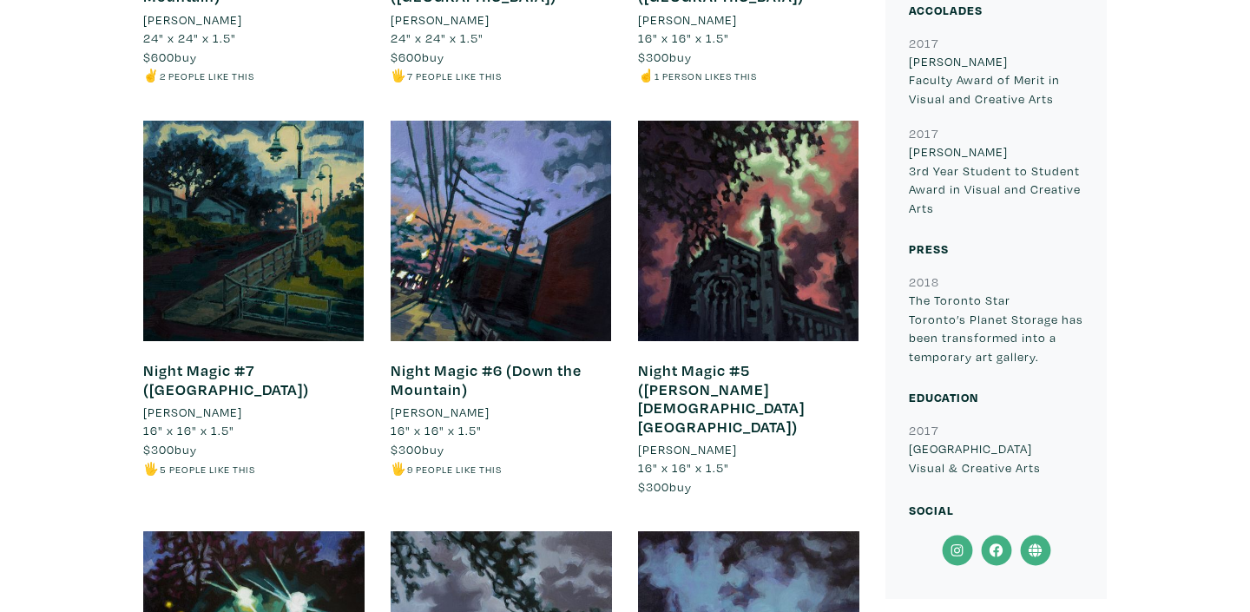
scroll to position [938, 0]
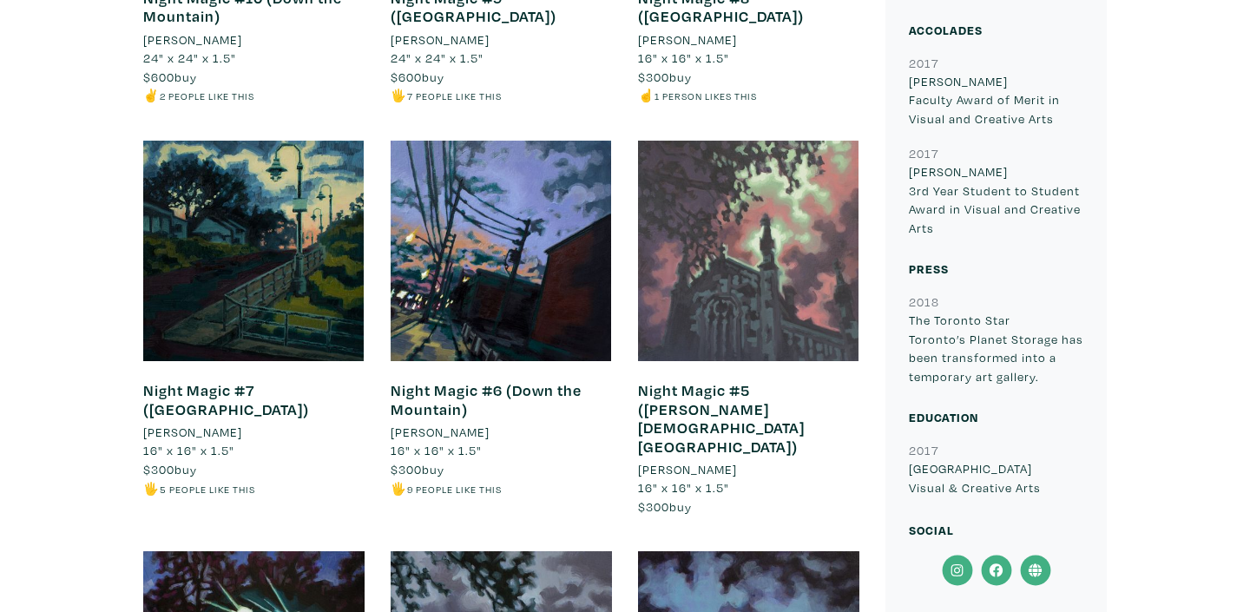
click at [758, 233] on div at bounding box center [748, 251] width 221 height 221
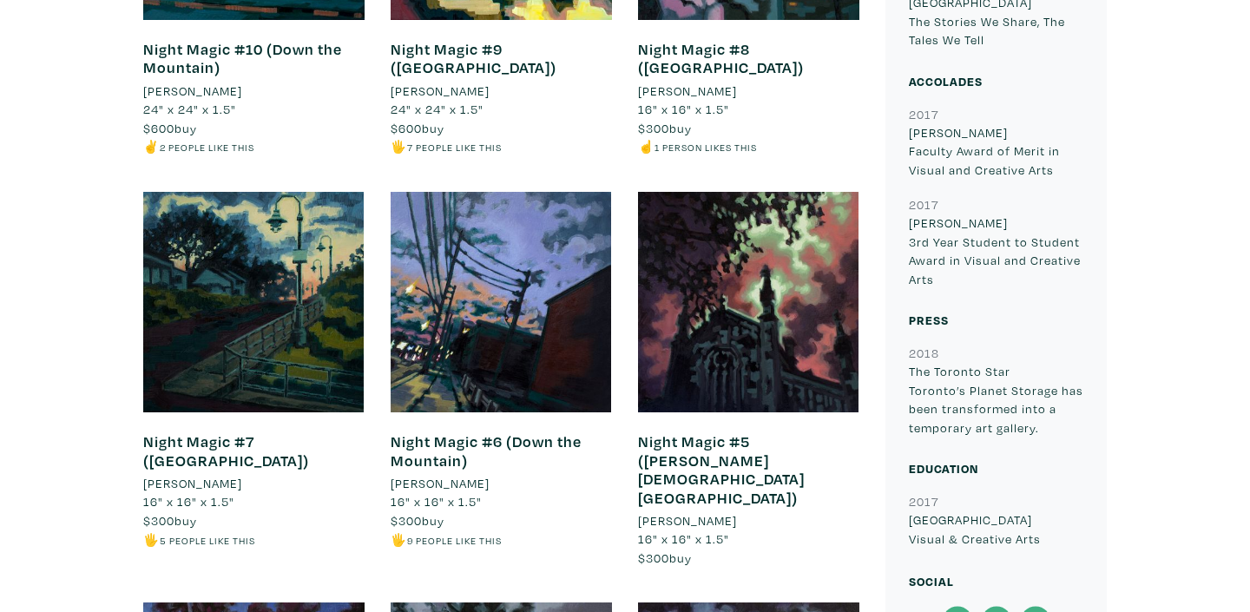
scroll to position [876, 0]
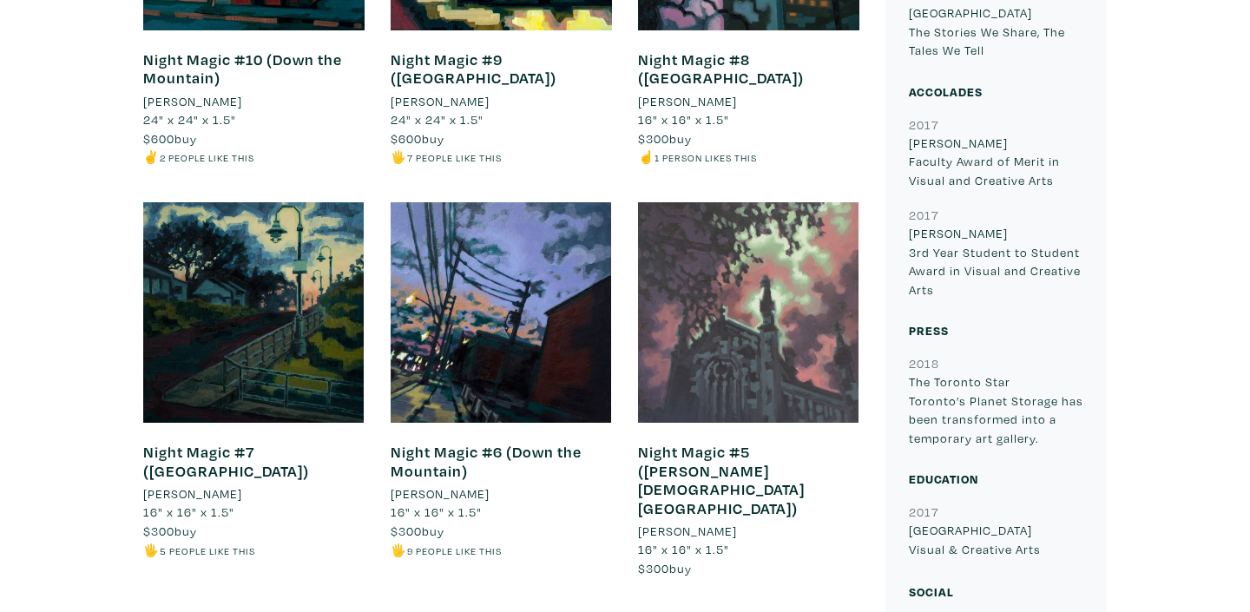
click at [727, 299] on div at bounding box center [748, 312] width 221 height 221
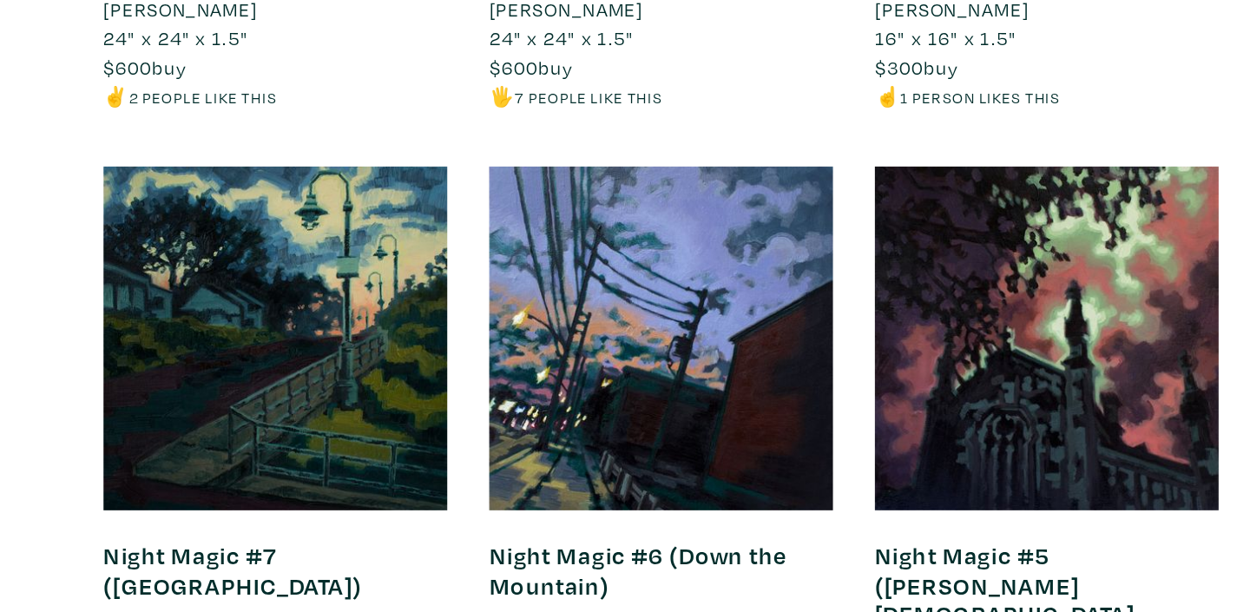
scroll to position [968, 0]
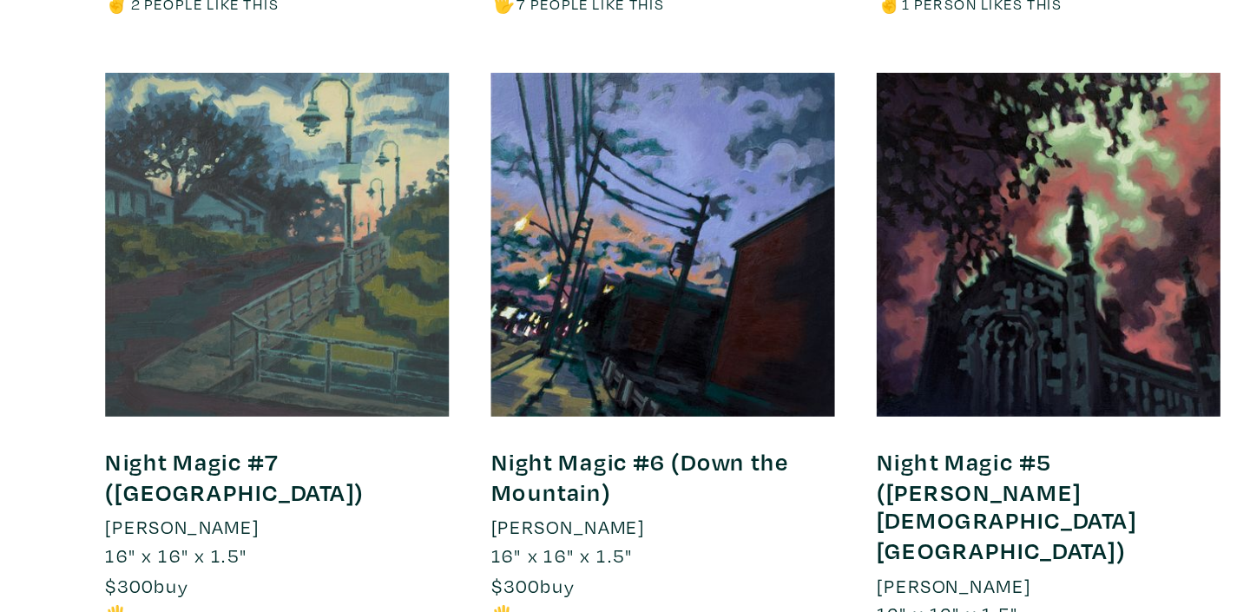
click at [244, 259] on div at bounding box center [253, 220] width 221 height 221
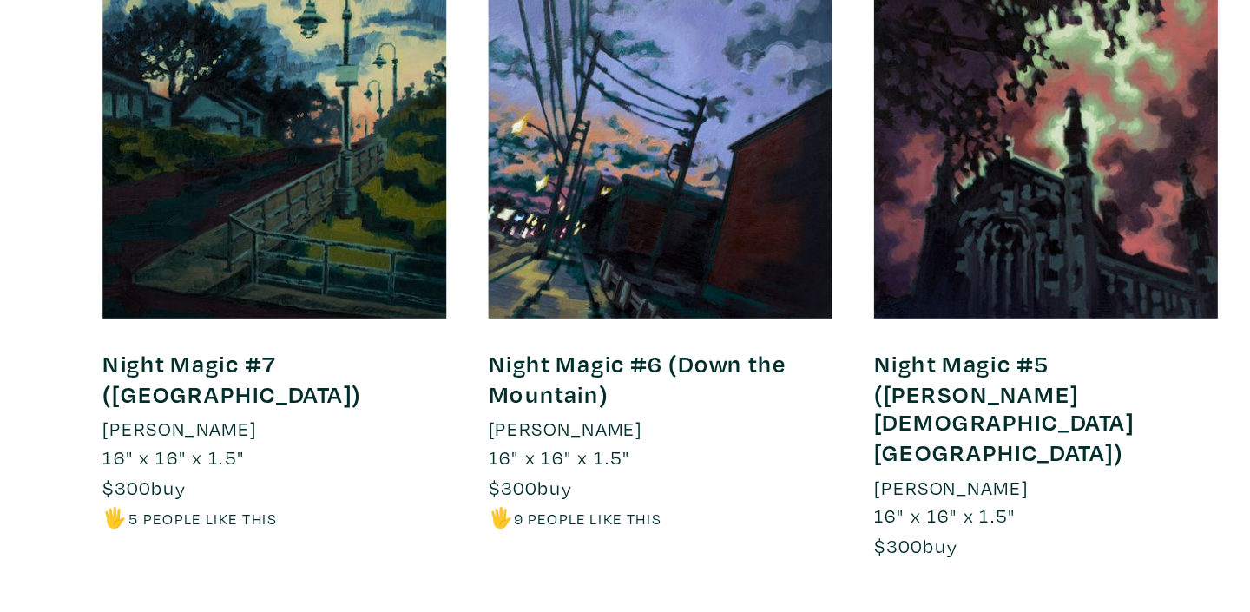
scroll to position [897, 0]
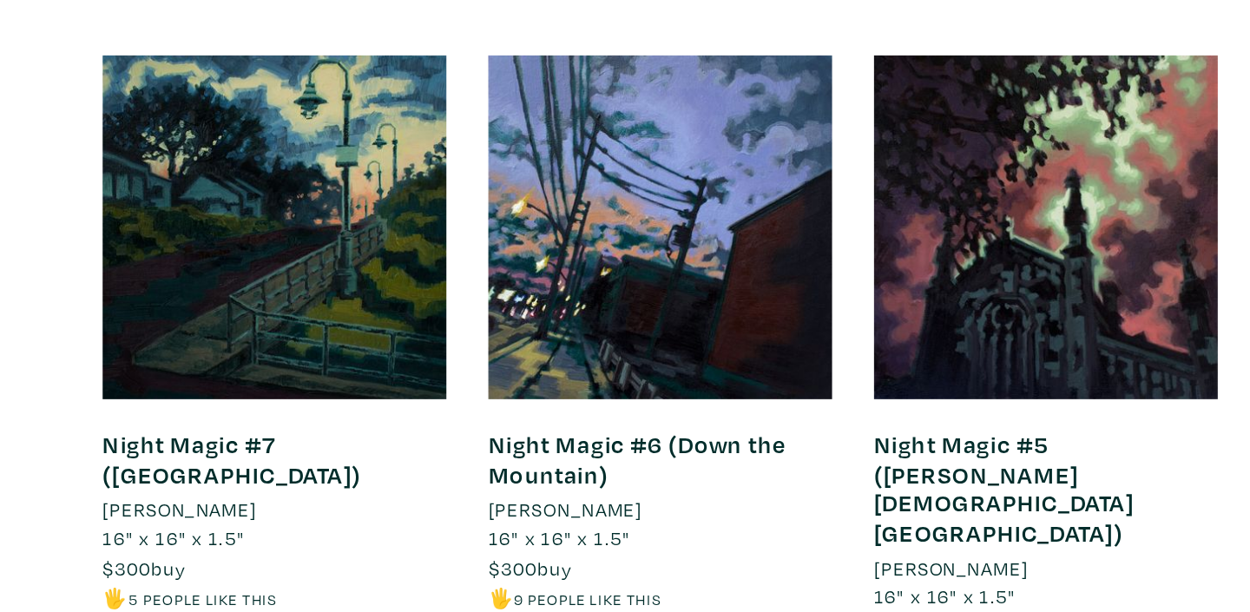
click at [114, 329] on div "Valentin Brown Artist member since 2018 Hamilton, ON No bio provided Work Night…" at bounding box center [625, 474] width 1224 height 2005
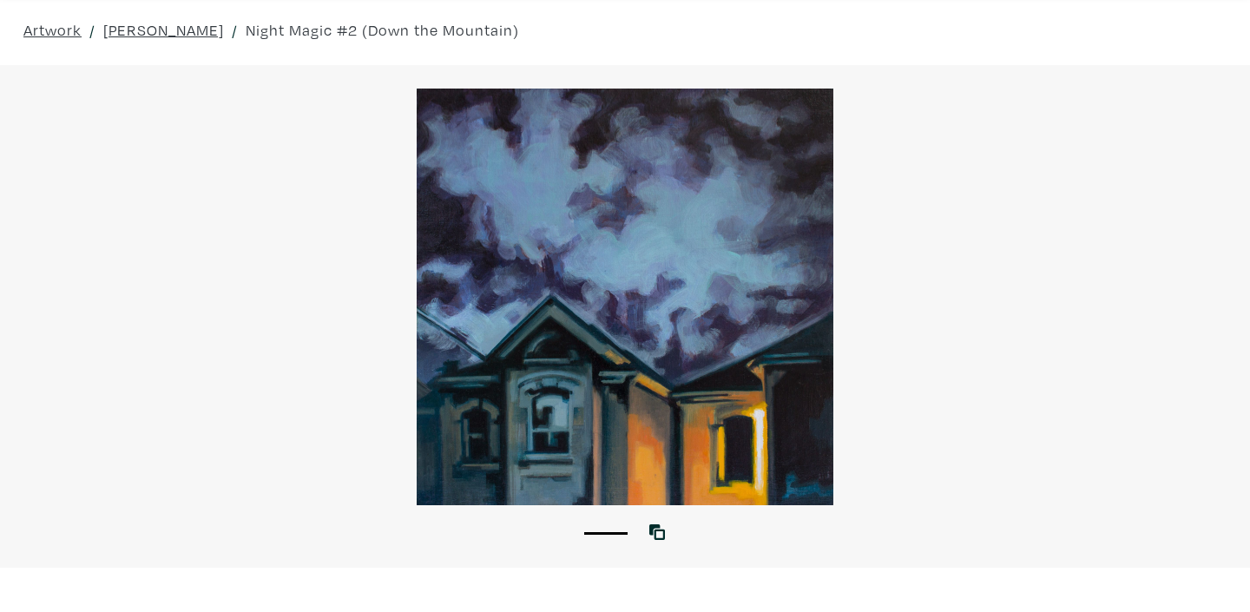
scroll to position [64, 0]
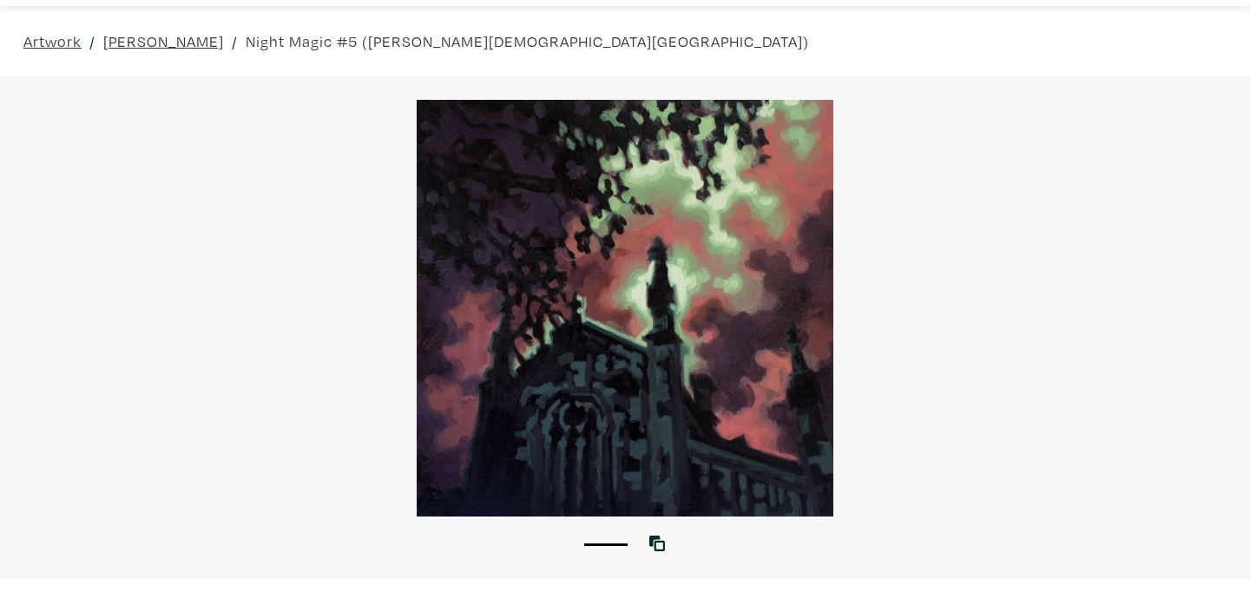
scroll to position [49, 0]
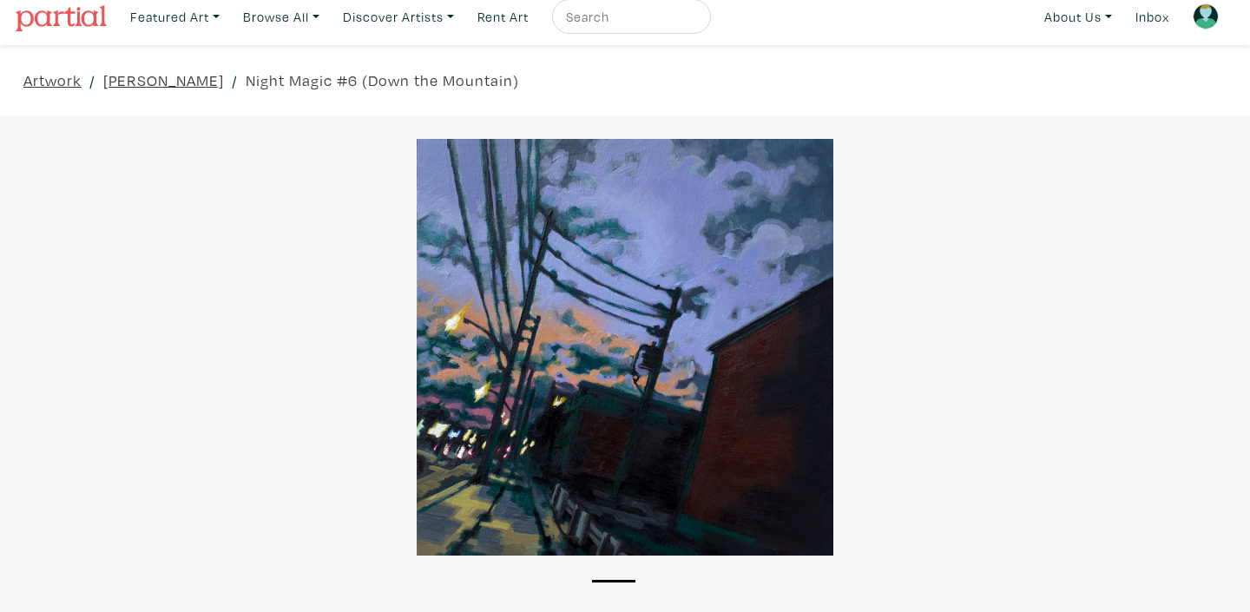
scroll to position [11, 0]
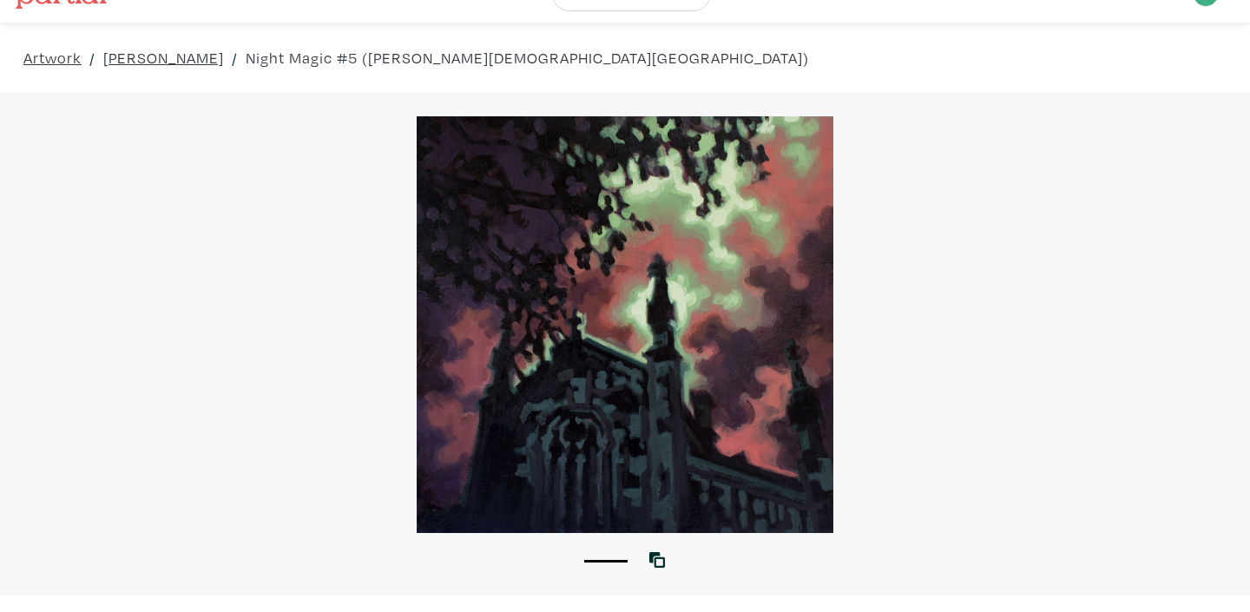
scroll to position [32, 0]
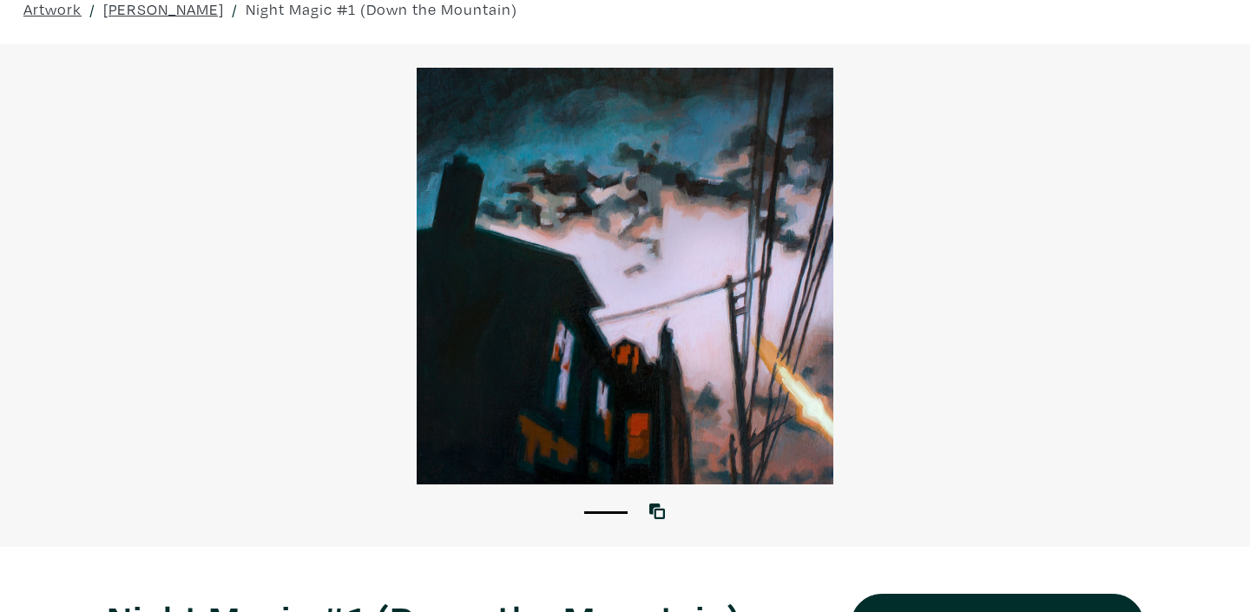
scroll to position [88, 0]
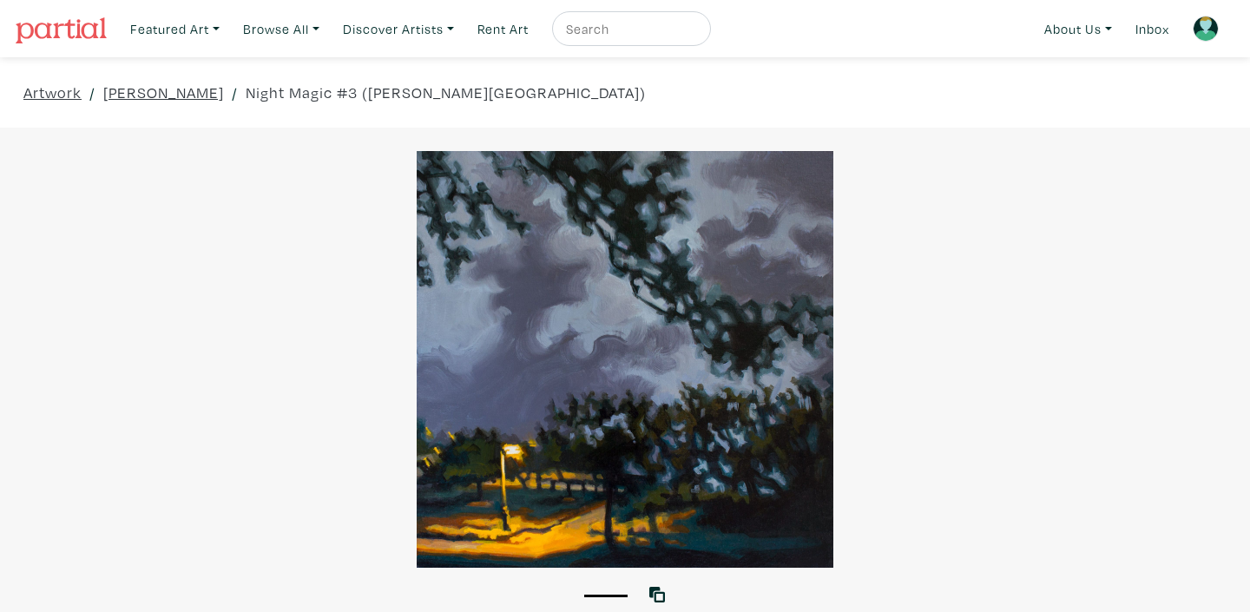
scroll to position [10, 0]
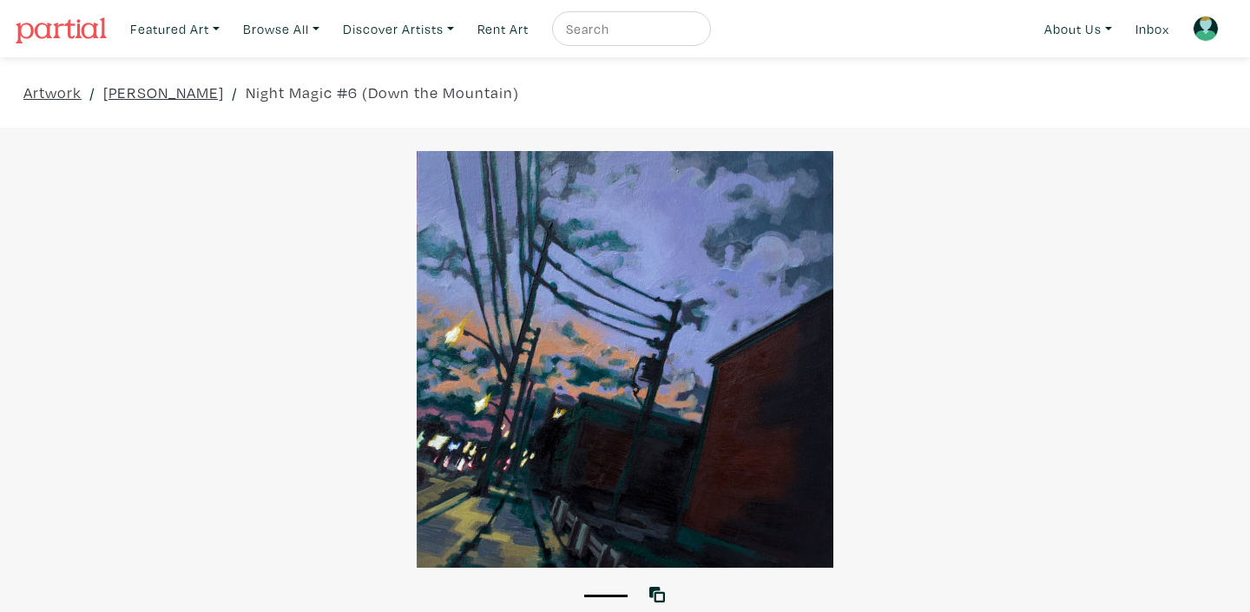
scroll to position [8, 0]
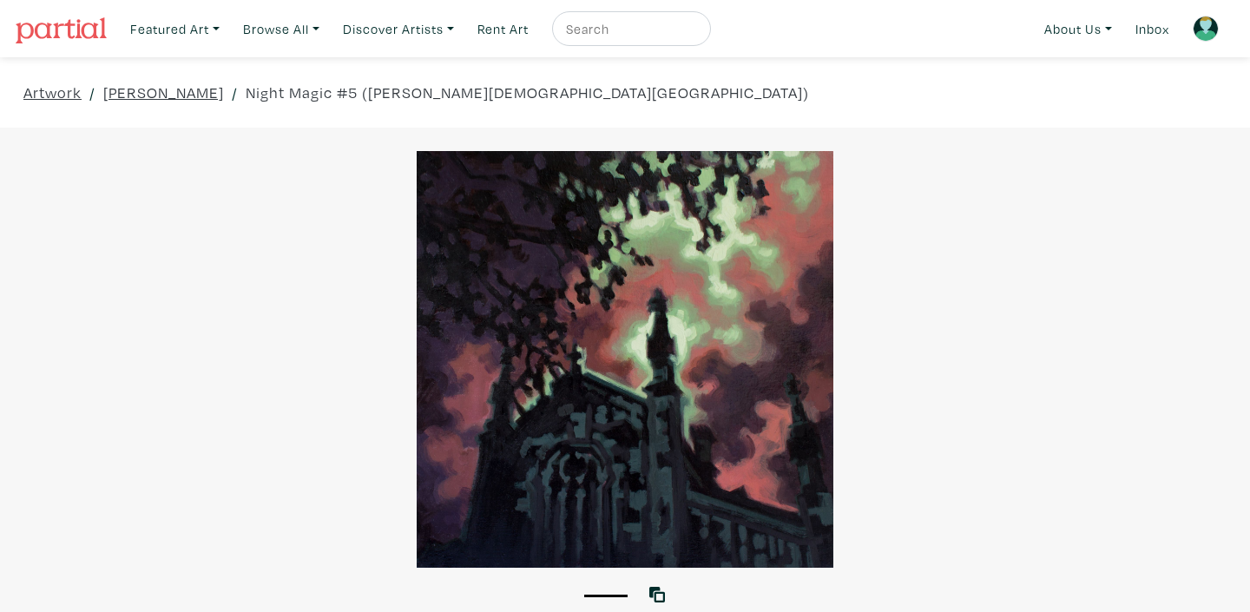
scroll to position [16, 0]
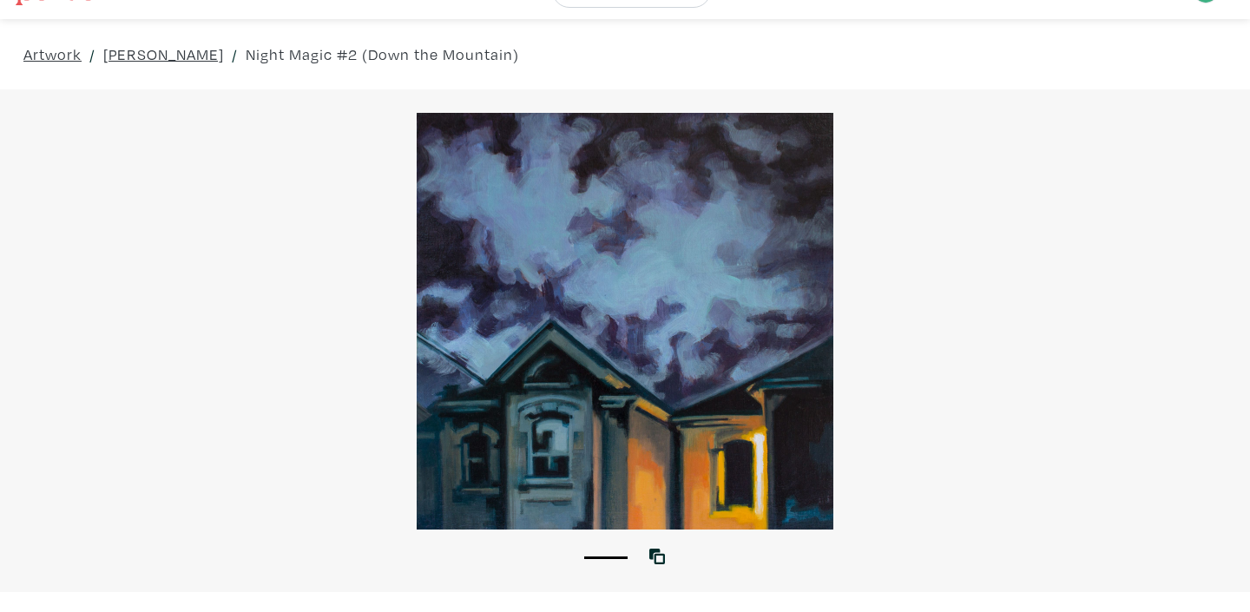
scroll to position [34, 0]
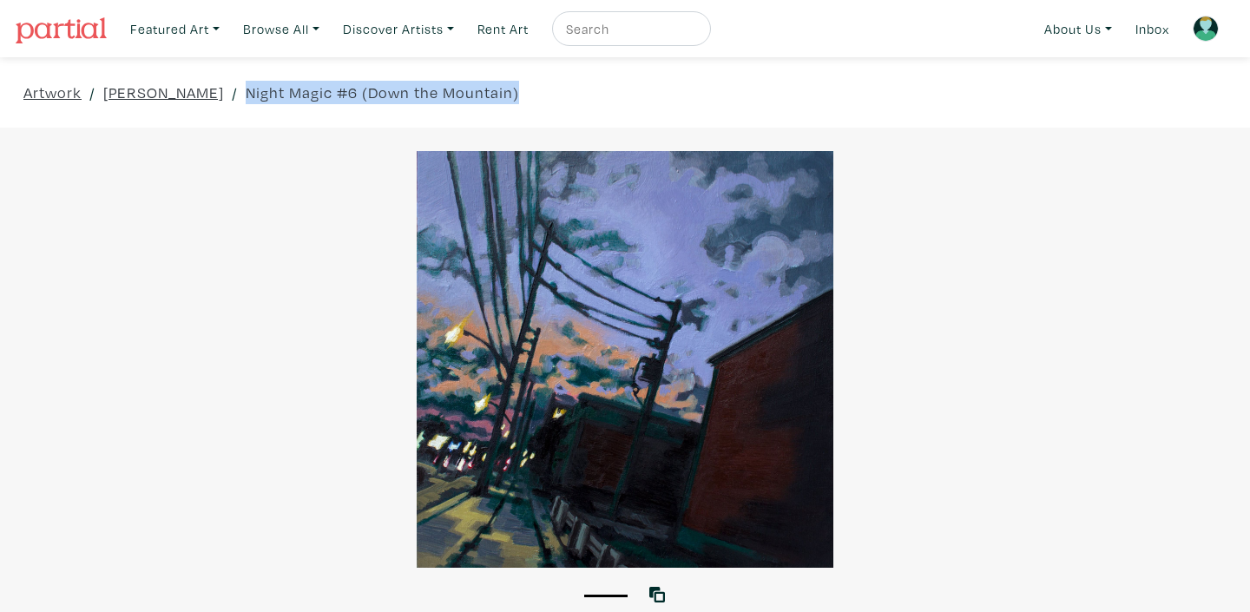
drag, startPoint x: 235, startPoint y: 91, endPoint x: 516, endPoint y: 83, distance: 281.3
click at [516, 83] on div "Artwork / [PERSON_NAME] / Night Magic #6 (Down the Mountain)" at bounding box center [625, 92] width 1250 height 70
copy link "Night Magic #6 (Down the Mountain)"
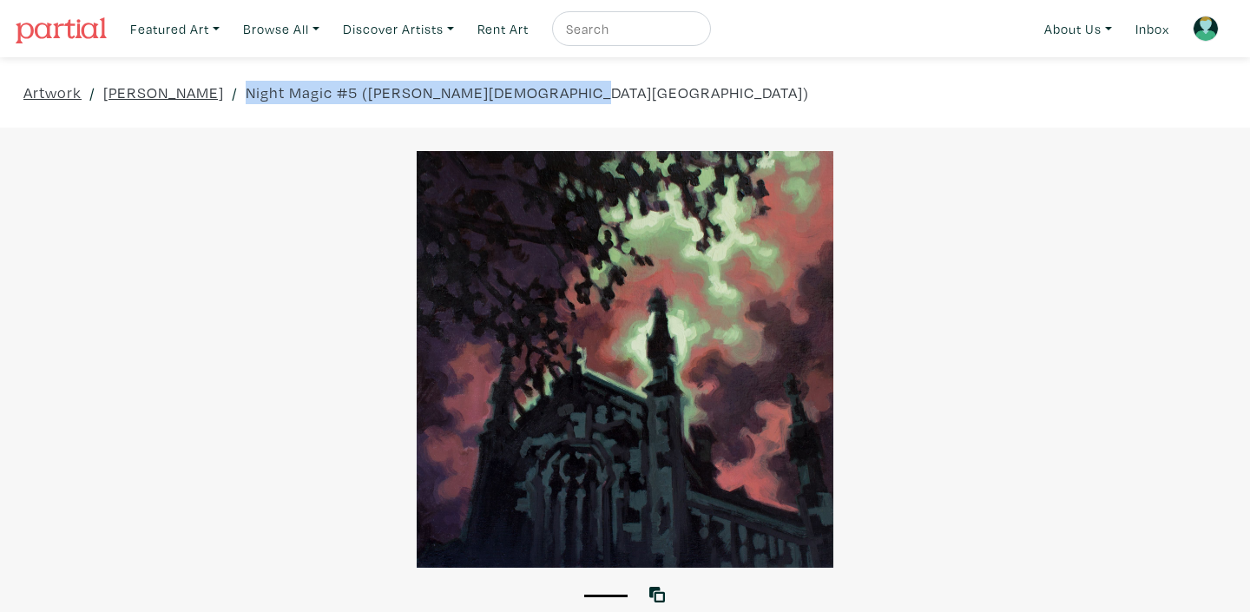
drag, startPoint x: 234, startPoint y: 89, endPoint x: 552, endPoint y: 89, distance: 317.6
click at [552, 89] on div "Artwork / Valentin Brown / Night Magic #5 (Christ's Church Cathedral)" at bounding box center [625, 92] width 1250 height 70
copy link "Night Magic #5 ([PERSON_NAME][DEMOGRAPHIC_DATA][GEOGRAPHIC_DATA])"
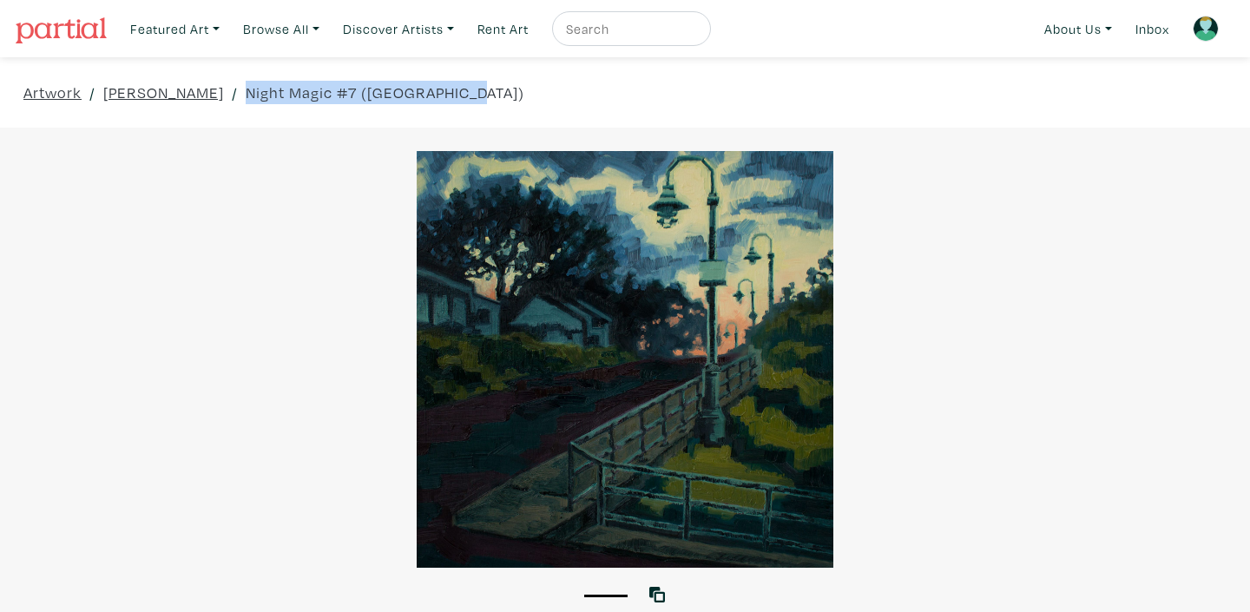
drag, startPoint x: 234, startPoint y: 94, endPoint x: 481, endPoint y: 86, distance: 246.6
click at [481, 86] on div "Artwork / Valentin Brown / Night Magic #7 (West Harbour)" at bounding box center [625, 92] width 1250 height 70
copy link "Night Magic #7 ([GEOGRAPHIC_DATA])"
